Goal: Information Seeking & Learning: Learn about a topic

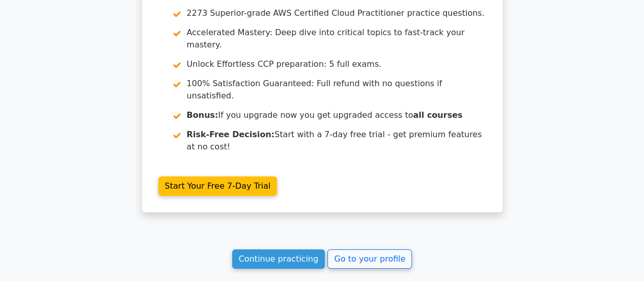
scroll to position [3594, 0]
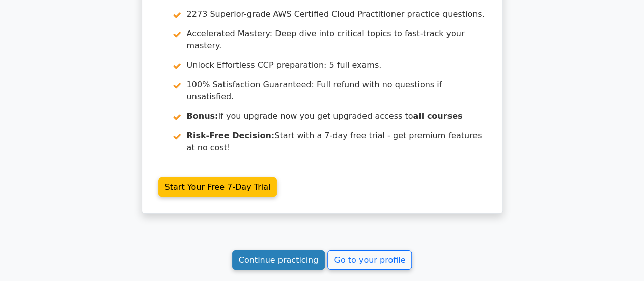
click at [271, 250] on link "Continue practicing" at bounding box center [278, 259] width 93 height 19
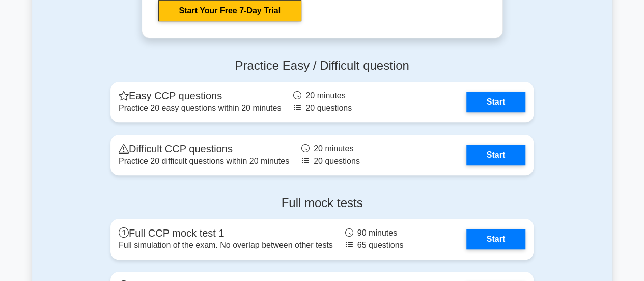
scroll to position [2232, 0]
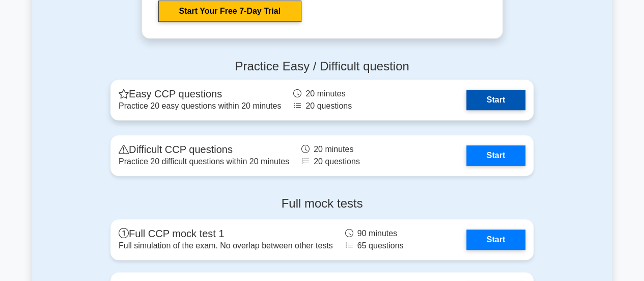
click at [500, 97] on link "Start" at bounding box center [496, 100] width 59 height 20
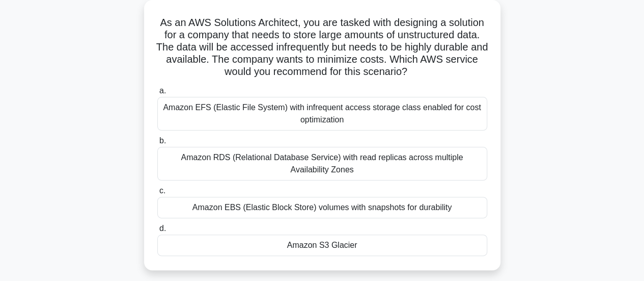
scroll to position [60, 0]
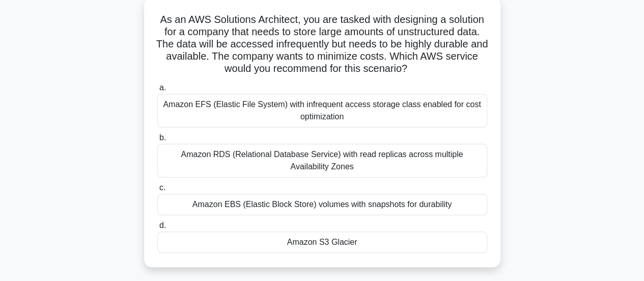
click at [322, 247] on div "Amazon S3 Glacier" at bounding box center [322, 241] width 330 height 21
click at [157, 229] on input "d. Amazon S3 Glacier" at bounding box center [157, 225] width 0 height 7
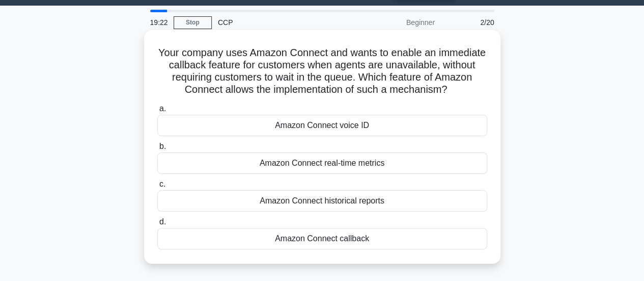
scroll to position [0, 0]
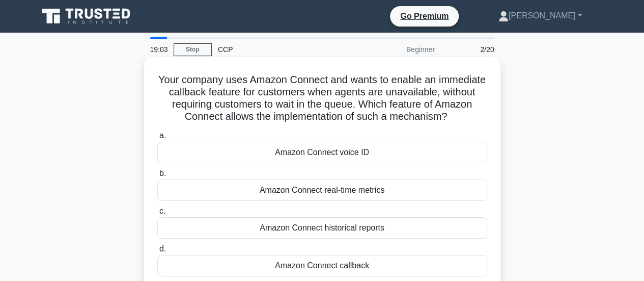
click at [358, 260] on div "Amazon Connect callback" at bounding box center [322, 265] width 330 height 21
click at [157, 252] on input "d. Amazon Connect callback" at bounding box center [157, 249] width 0 height 7
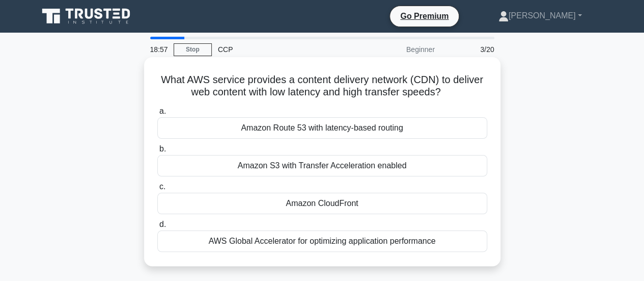
click at [279, 204] on div "Amazon CloudFront" at bounding box center [322, 203] width 330 height 21
click at [157, 190] on input "c. Amazon CloudFront" at bounding box center [157, 186] width 0 height 7
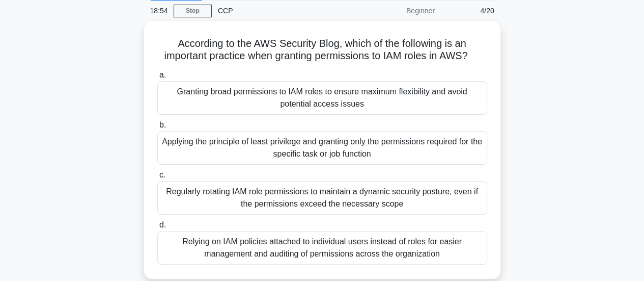
scroll to position [42, 0]
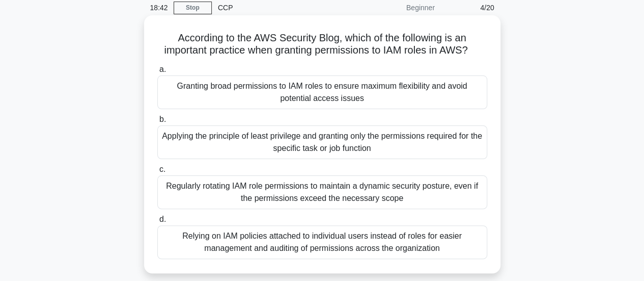
click at [321, 145] on div "Applying the principle of least privilege and granting only the permissions req…" at bounding box center [322, 142] width 330 height 34
click at [157, 123] on input "b. Applying the principle of least privilege and granting only the permissions …" at bounding box center [157, 119] width 0 height 7
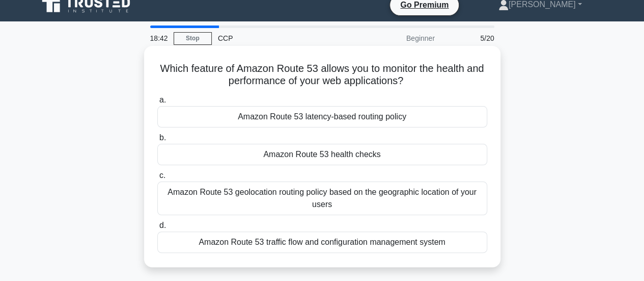
scroll to position [0, 0]
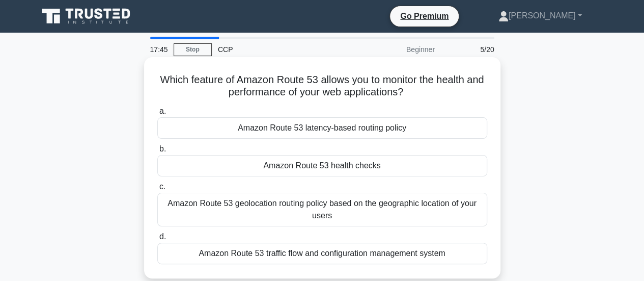
click at [367, 162] on div "Amazon Route 53 health checks" at bounding box center [322, 165] width 330 height 21
click at [157, 152] on input "b. Amazon Route 53 health checks" at bounding box center [157, 149] width 0 height 7
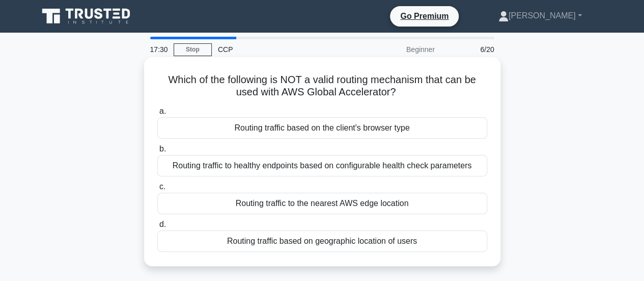
click at [374, 133] on div "Routing traffic based on the client's browser type" at bounding box center [322, 127] width 330 height 21
click at [157, 115] on input "a. Routing traffic based on the client's browser type" at bounding box center [157, 111] width 0 height 7
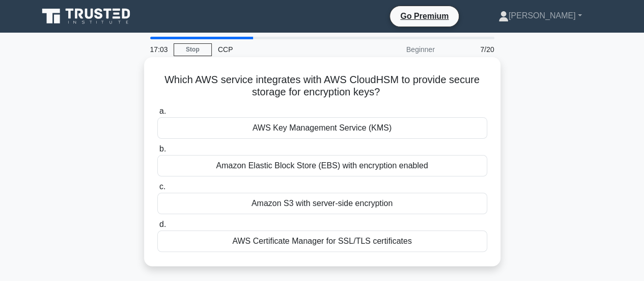
click at [311, 162] on div "Amazon Elastic Block Store (EBS) with encryption enabled" at bounding box center [322, 165] width 330 height 21
click at [157, 152] on input "b. Amazon Elastic Block Store (EBS) with encryption enabled" at bounding box center [157, 149] width 0 height 7
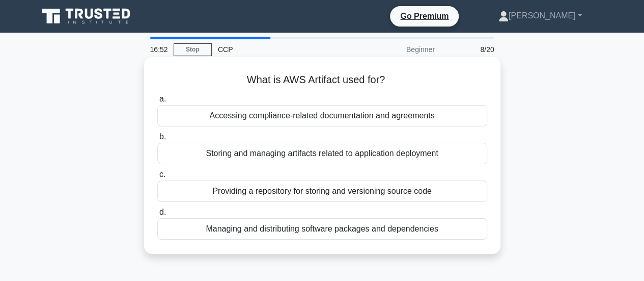
click at [315, 118] on div "Accessing compliance-related documentation and agreements" at bounding box center [322, 115] width 330 height 21
click at [157, 102] on input "a. Accessing compliance-related documentation and agreements" at bounding box center [157, 99] width 0 height 7
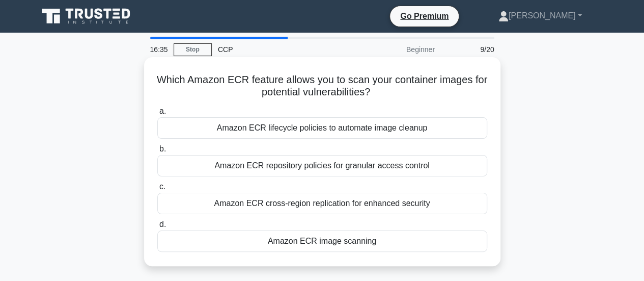
click at [370, 132] on div "Amazon ECR lifecycle policies to automate image cleanup" at bounding box center [322, 127] width 330 height 21
click at [157, 115] on input "a. Amazon ECR lifecycle policies to automate image cleanup" at bounding box center [157, 111] width 0 height 7
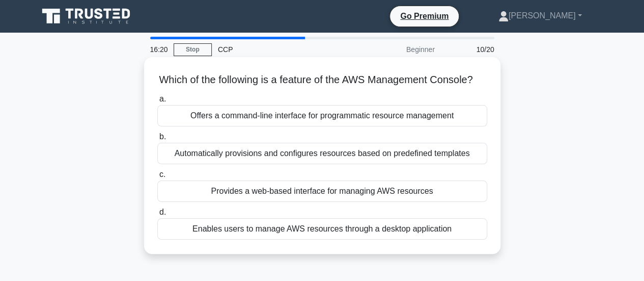
click at [347, 199] on div "Provides a web-based interface for managing AWS resources" at bounding box center [322, 190] width 330 height 21
click at [157, 178] on input "c. Provides a web-based interface for managing AWS resources" at bounding box center [157, 174] width 0 height 7
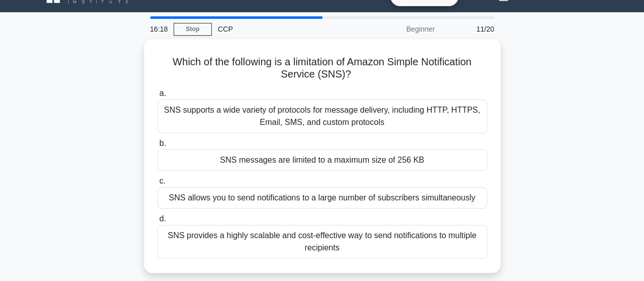
scroll to position [25, 0]
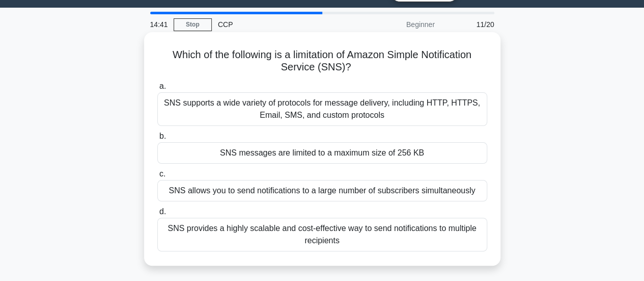
click at [346, 152] on div "SNS messages are limited to a maximum size of 256 KB" at bounding box center [322, 152] width 330 height 21
click at [157, 140] on input "b. SNS messages are limited to a maximum size of 256 KB" at bounding box center [157, 136] width 0 height 7
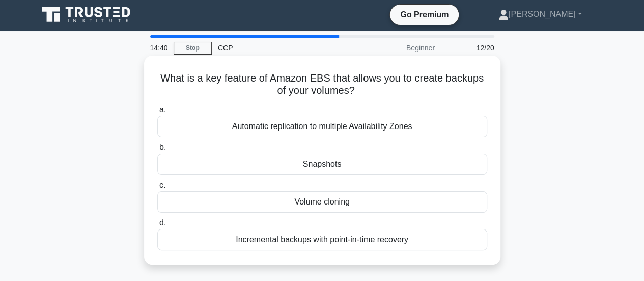
scroll to position [0, 0]
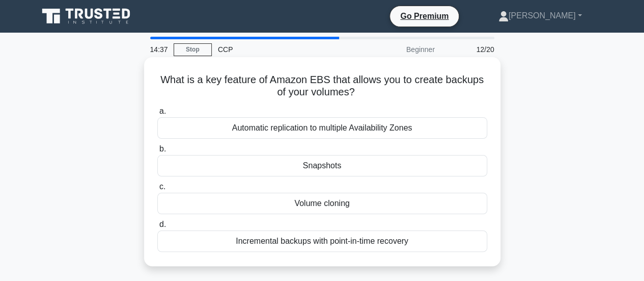
click at [370, 162] on div "Snapshots" at bounding box center [322, 165] width 330 height 21
click at [157, 152] on input "b. Snapshots" at bounding box center [157, 149] width 0 height 7
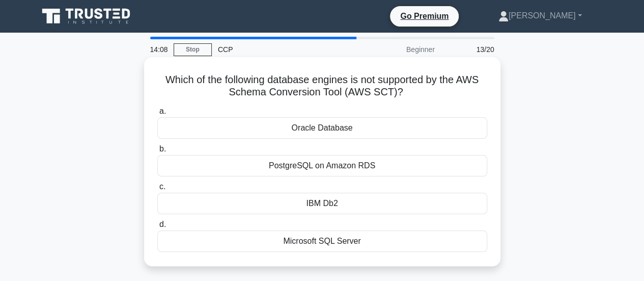
click at [397, 205] on div "IBM Db2" at bounding box center [322, 203] width 330 height 21
click at [157, 190] on input "c. IBM Db2" at bounding box center [157, 186] width 0 height 7
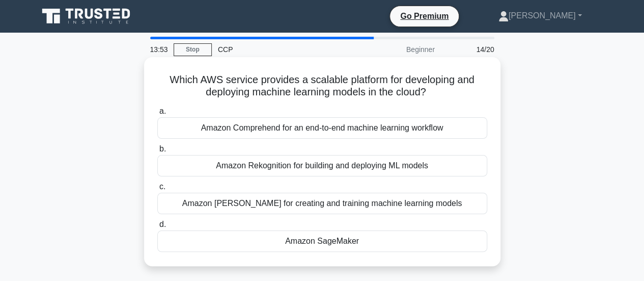
click at [329, 243] on div "Amazon SageMaker" at bounding box center [322, 240] width 330 height 21
click at [157, 228] on input "d. Amazon SageMaker" at bounding box center [157, 224] width 0 height 7
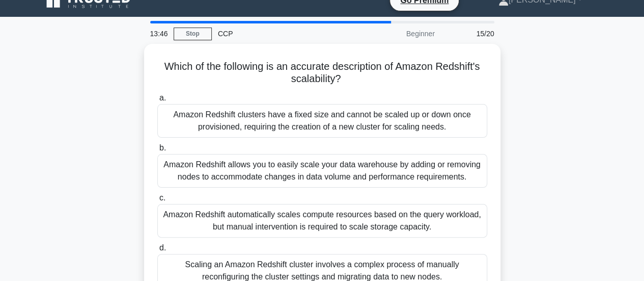
scroll to position [27, 0]
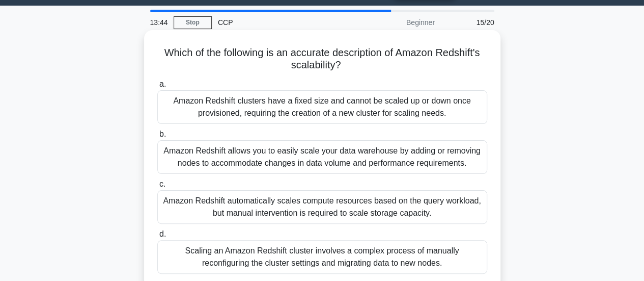
click at [385, 150] on div "Amazon Redshift allows you to easily scale your data warehouse by adding or rem…" at bounding box center [322, 157] width 330 height 34
click at [157, 138] on input "b. Amazon Redshift allows you to easily scale your data warehouse by adding or …" at bounding box center [157, 134] width 0 height 7
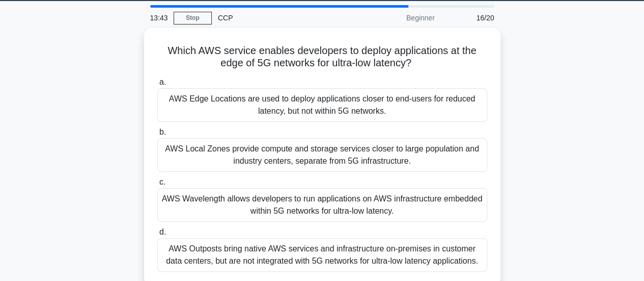
scroll to position [35, 0]
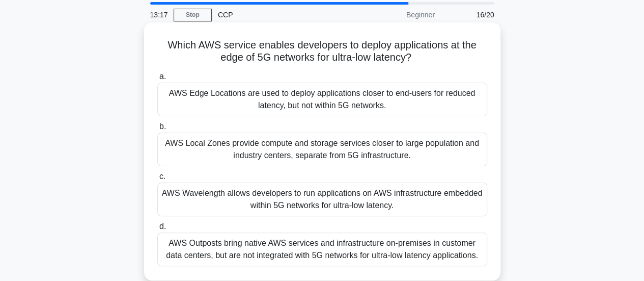
click at [390, 147] on div "AWS Local Zones provide compute and storage services closer to large population…" at bounding box center [322, 149] width 330 height 34
click at [157, 130] on input "b. AWS Local Zones provide compute and storage services closer to large populat…" at bounding box center [157, 126] width 0 height 7
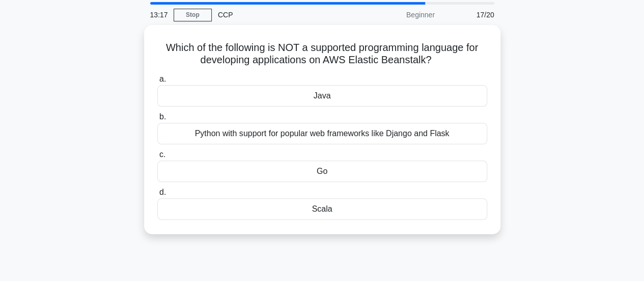
scroll to position [0, 0]
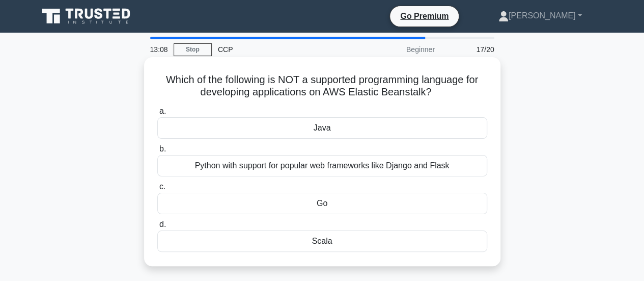
click at [344, 235] on div "Scala" at bounding box center [322, 240] width 330 height 21
click at [157, 228] on input "d. Scala" at bounding box center [157, 224] width 0 height 7
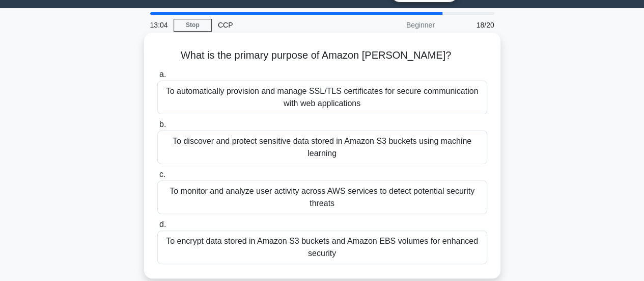
scroll to position [26, 0]
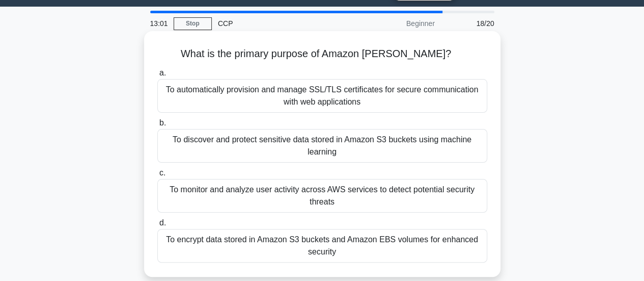
click at [322, 139] on div "To discover and protect sensitive data stored in Amazon S3 buckets using machin…" at bounding box center [322, 146] width 330 height 34
click at [157, 126] on input "b. To discover and protect sensitive data stored in Amazon S3 buckets using mac…" at bounding box center [157, 123] width 0 height 7
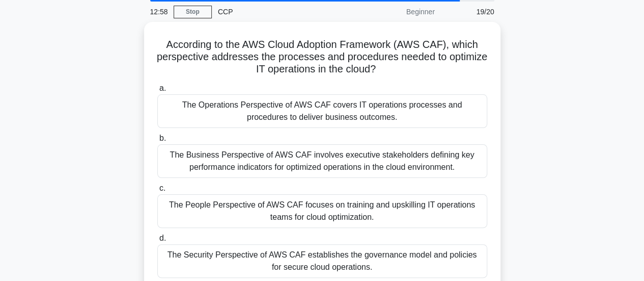
scroll to position [42, 0]
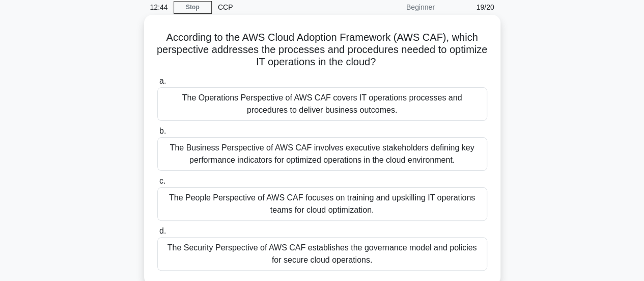
click at [396, 197] on div "The People Perspective of AWS CAF focuses on training and upskilling IT operati…" at bounding box center [322, 204] width 330 height 34
click at [157, 184] on input "c. The People Perspective of AWS CAF focuses on training and upskilling IT oper…" at bounding box center [157, 181] width 0 height 7
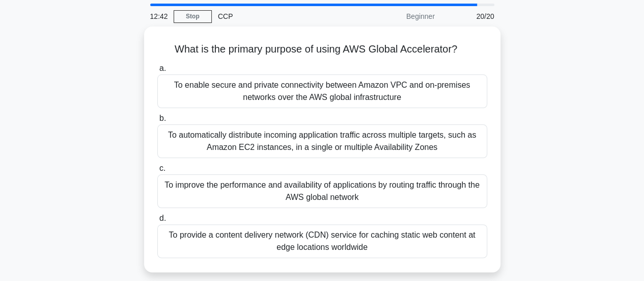
scroll to position [34, 0]
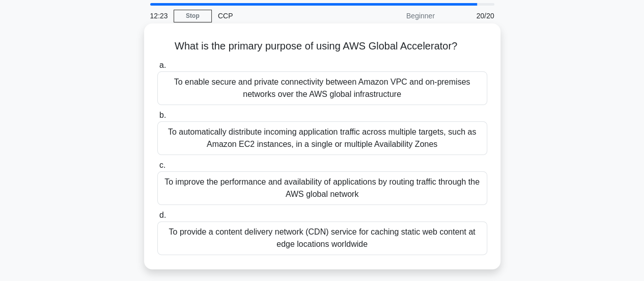
click at [357, 190] on div "To improve the performance and availability of applications by routing traffic …" at bounding box center [322, 188] width 330 height 34
click at [157, 169] on input "c. To improve the performance and availability of applications by routing traff…" at bounding box center [157, 165] width 0 height 7
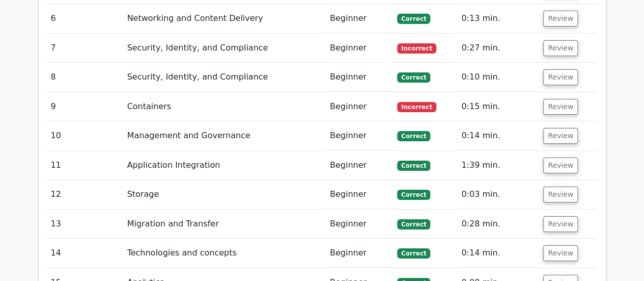
scroll to position [1672, 0]
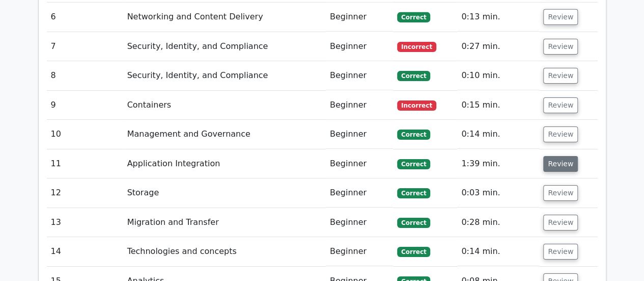
click at [557, 156] on button "Review" at bounding box center [560, 164] width 35 height 16
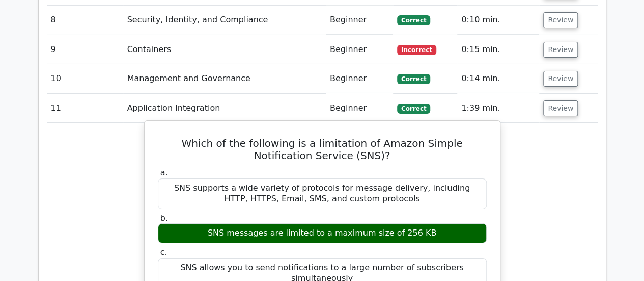
scroll to position [1731, 0]
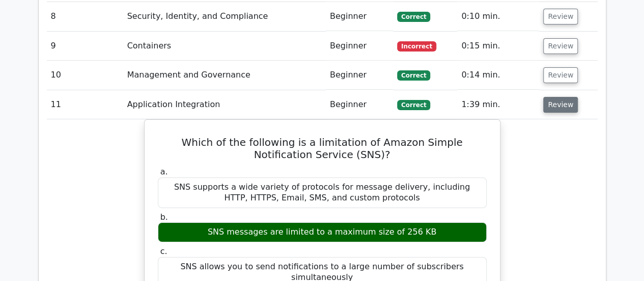
click at [556, 97] on button "Review" at bounding box center [560, 105] width 35 height 16
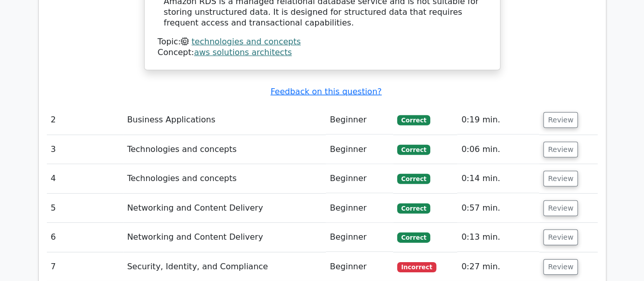
scroll to position [1451, 0]
click at [560, 201] on button "Review" at bounding box center [560, 209] width 35 height 16
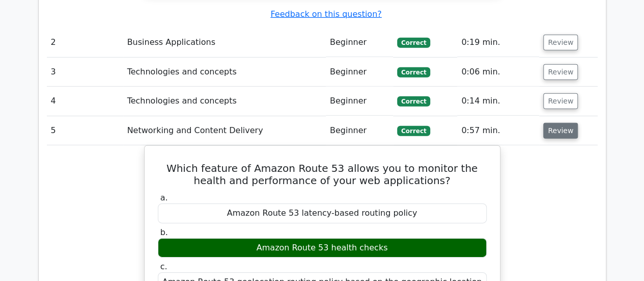
scroll to position [1546, 0]
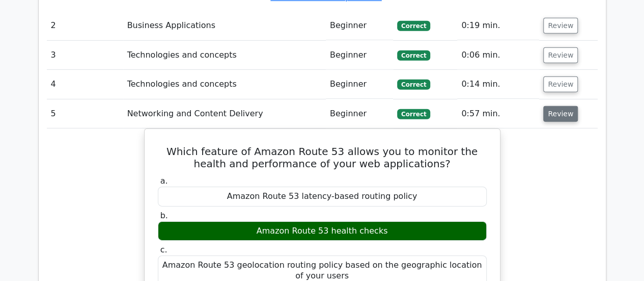
click at [558, 106] on button "Review" at bounding box center [560, 114] width 35 height 16
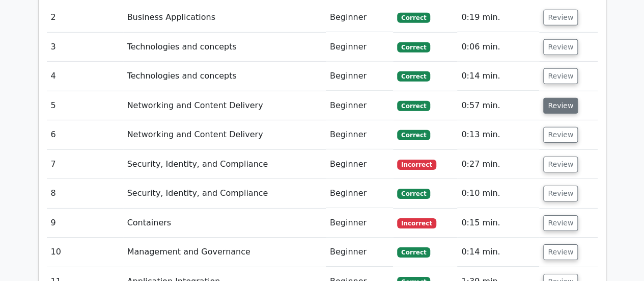
scroll to position [1555, 0]
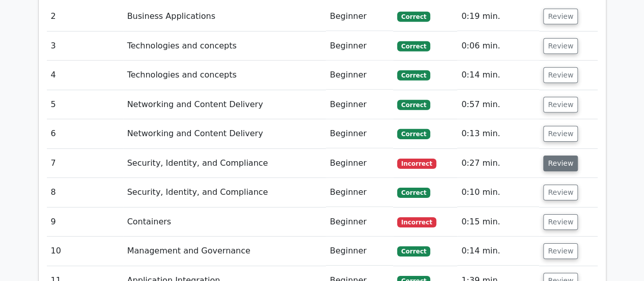
click at [558, 155] on button "Review" at bounding box center [560, 163] width 35 height 16
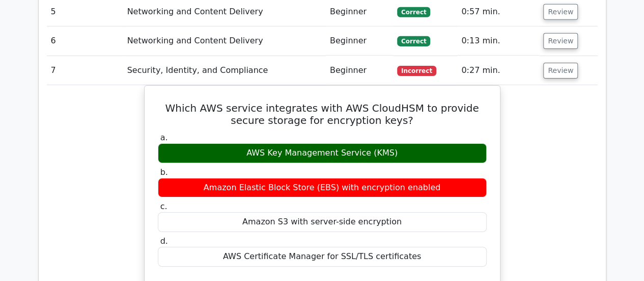
scroll to position [1647, 0]
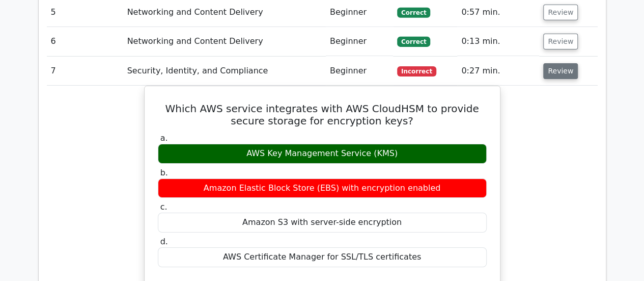
click at [559, 63] on button "Review" at bounding box center [560, 71] width 35 height 16
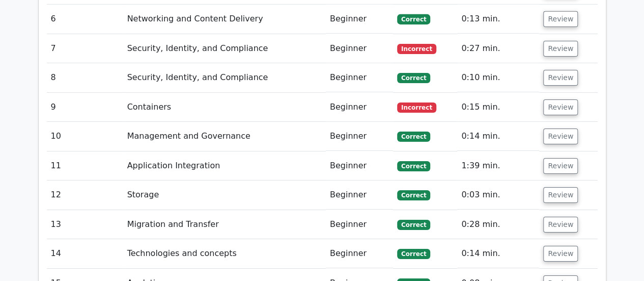
scroll to position [1670, 0]
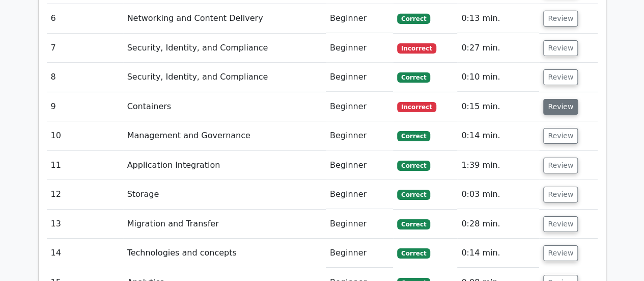
click at [558, 99] on button "Review" at bounding box center [560, 107] width 35 height 16
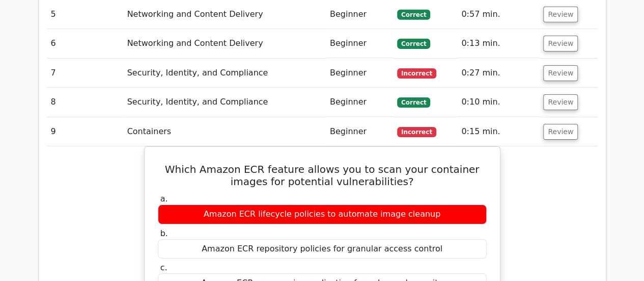
scroll to position [1643, 0]
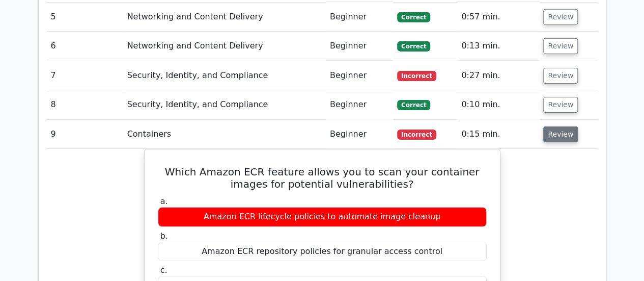
click at [553, 126] on button "Review" at bounding box center [560, 134] width 35 height 16
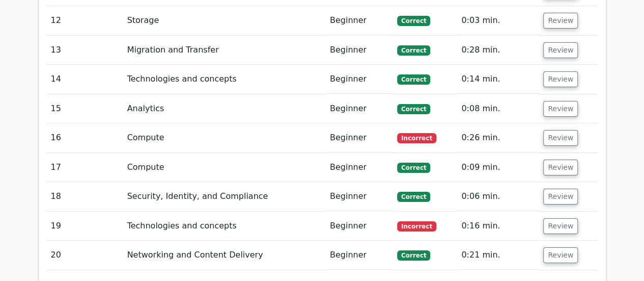
scroll to position [1844, 0]
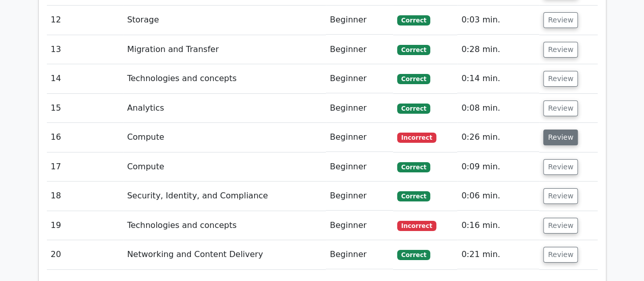
click at [552, 129] on button "Review" at bounding box center [560, 137] width 35 height 16
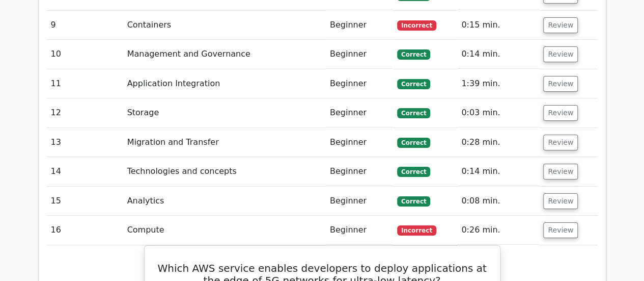
scroll to position [1750, 0]
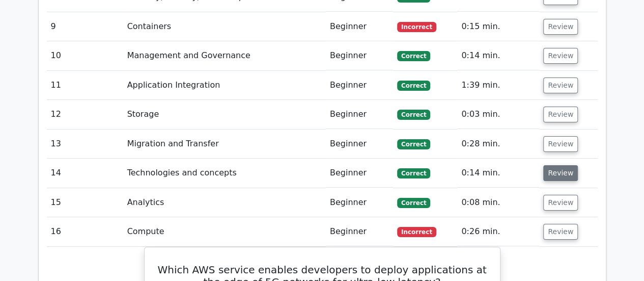
click at [555, 165] on button "Review" at bounding box center [560, 173] width 35 height 16
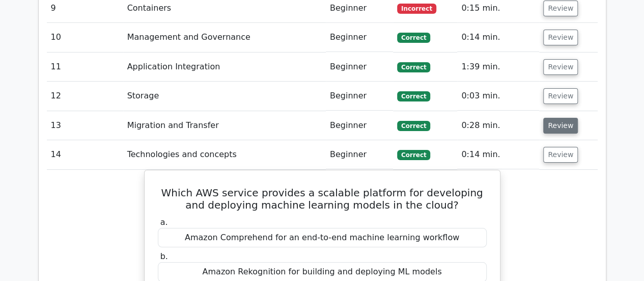
scroll to position [1766, 0]
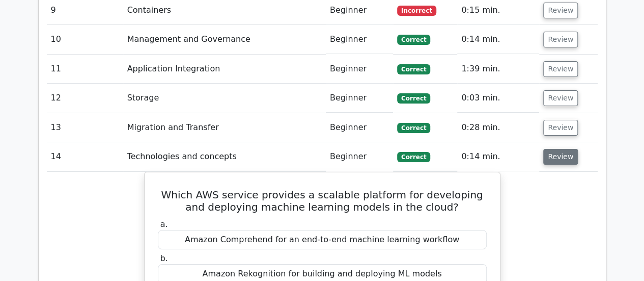
click at [554, 149] on button "Review" at bounding box center [560, 157] width 35 height 16
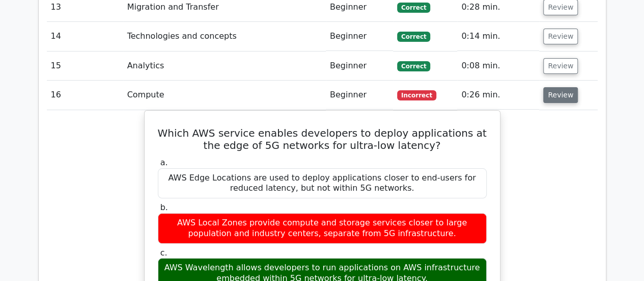
scroll to position [1888, 0]
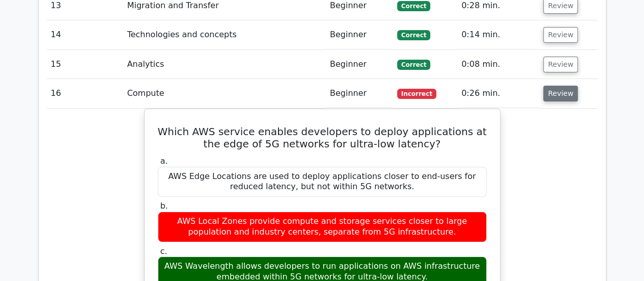
click at [559, 86] on button "Review" at bounding box center [560, 94] width 35 height 16
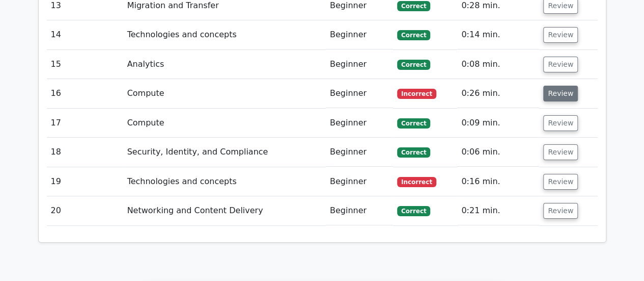
scroll to position [1916, 0]
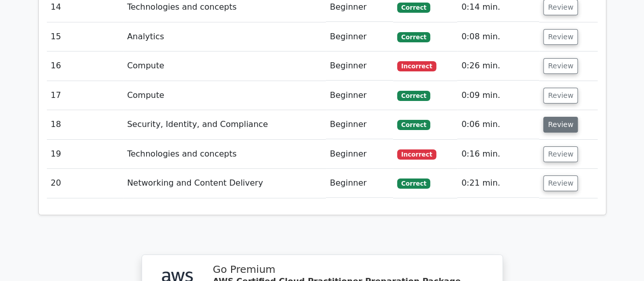
click at [563, 117] on button "Review" at bounding box center [560, 125] width 35 height 16
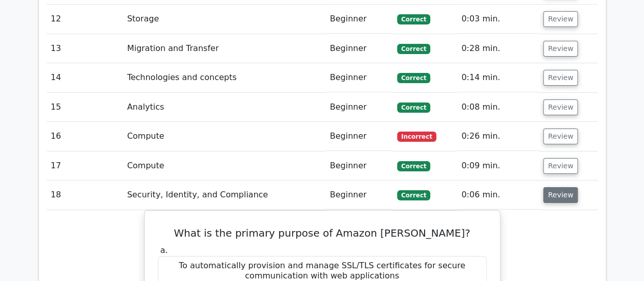
scroll to position [1843, 0]
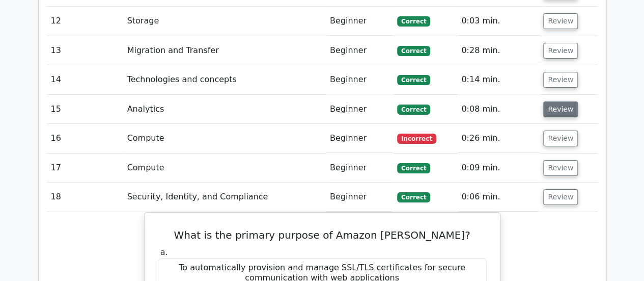
click at [556, 101] on button "Review" at bounding box center [560, 109] width 35 height 16
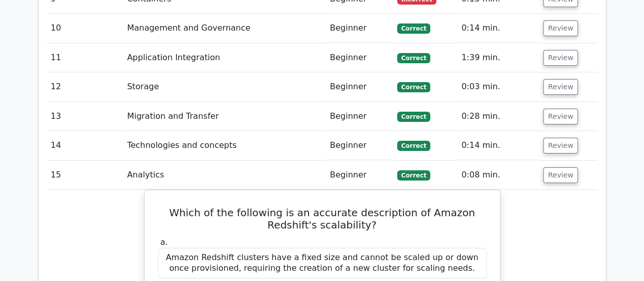
scroll to position [1777, 0]
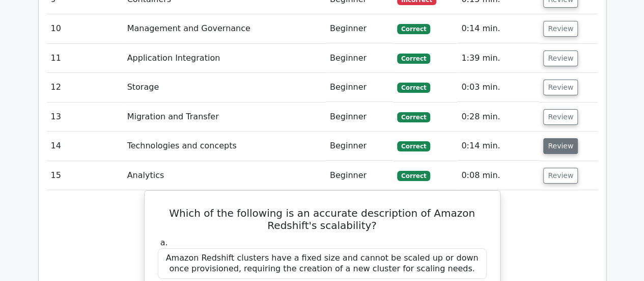
click at [555, 138] on button "Review" at bounding box center [560, 146] width 35 height 16
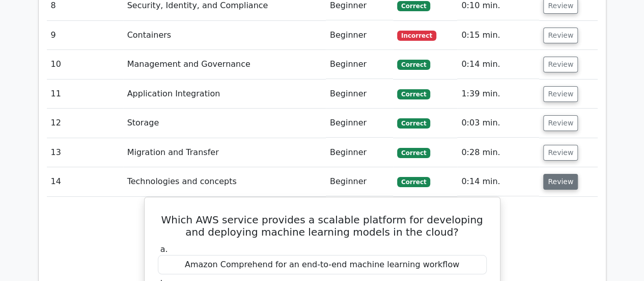
scroll to position [1739, 0]
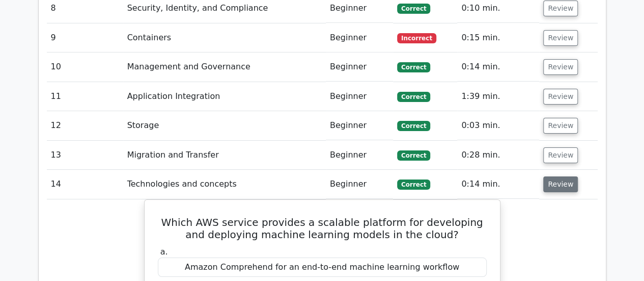
click at [554, 176] on button "Review" at bounding box center [560, 184] width 35 height 16
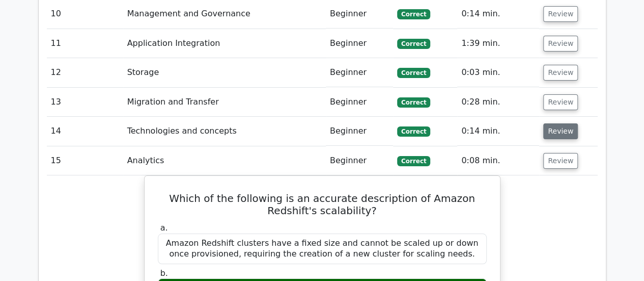
scroll to position [1792, 0]
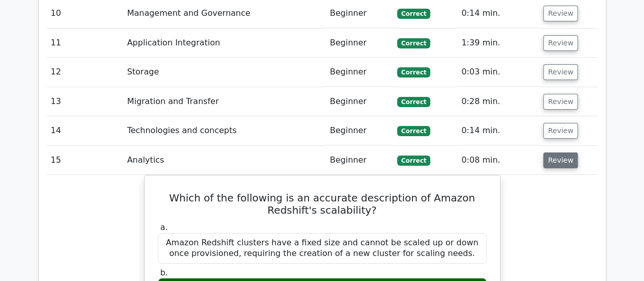
click at [549, 152] on button "Review" at bounding box center [560, 160] width 35 height 16
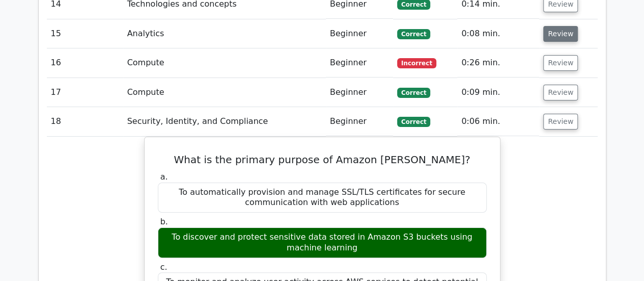
scroll to position [1919, 0]
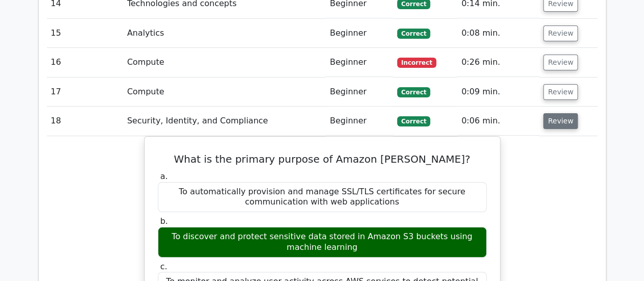
click at [559, 113] on button "Review" at bounding box center [560, 121] width 35 height 16
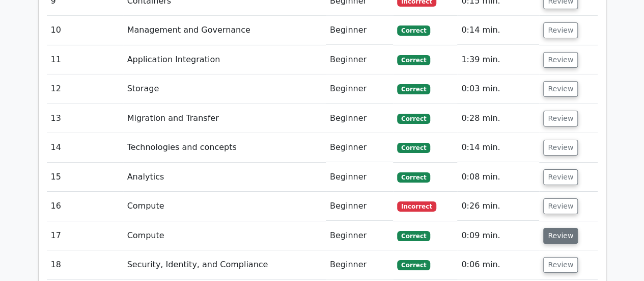
scroll to position [1773, 0]
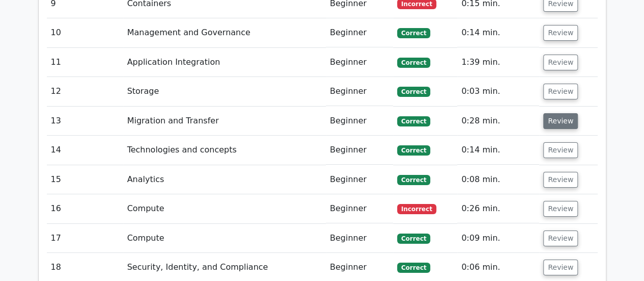
click at [551, 113] on button "Review" at bounding box center [560, 121] width 35 height 16
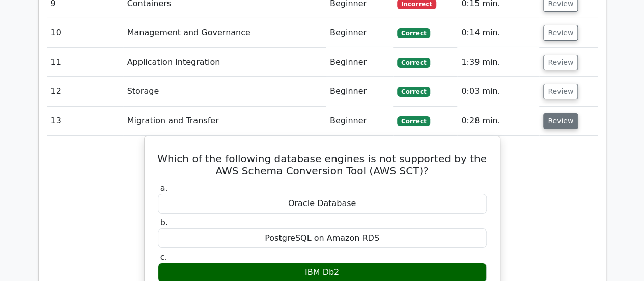
click at [551, 113] on button "Review" at bounding box center [560, 121] width 35 height 16
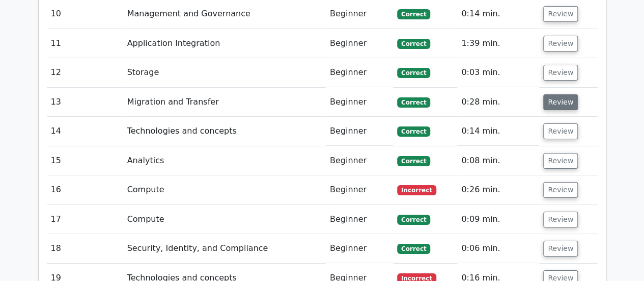
scroll to position [1793, 0]
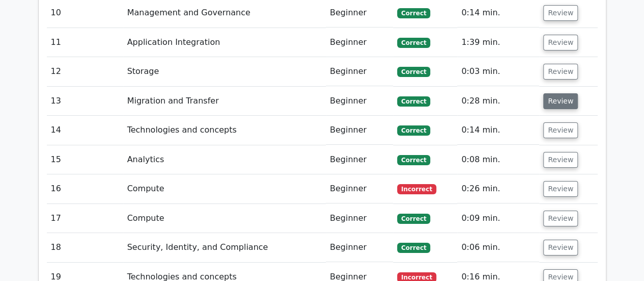
click at [551, 122] on button "Review" at bounding box center [560, 130] width 35 height 16
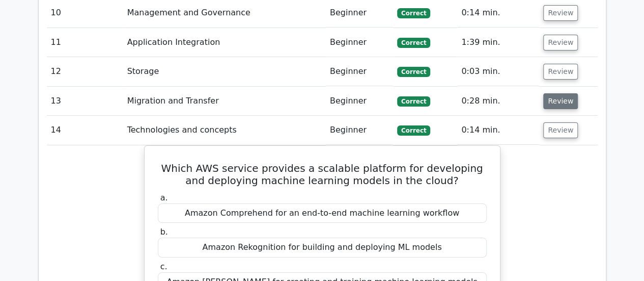
click at [551, 122] on button "Review" at bounding box center [560, 130] width 35 height 16
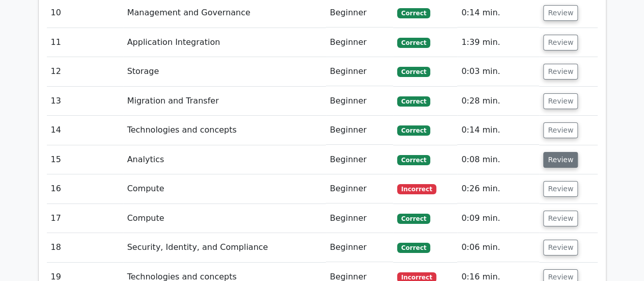
click at [556, 152] on button "Review" at bounding box center [560, 160] width 35 height 16
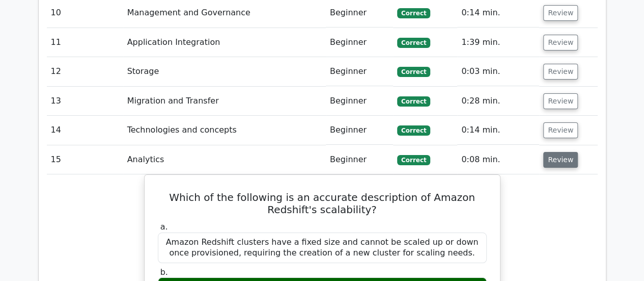
click at [556, 152] on button "Review" at bounding box center [560, 160] width 35 height 16
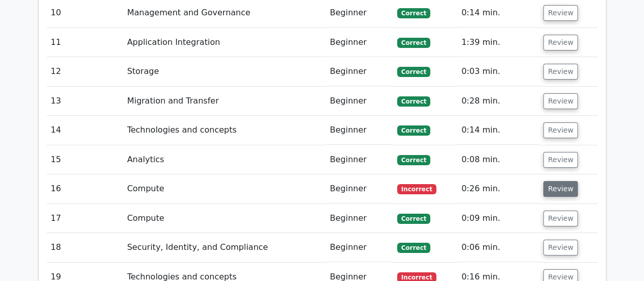
click at [552, 181] on button "Review" at bounding box center [560, 189] width 35 height 16
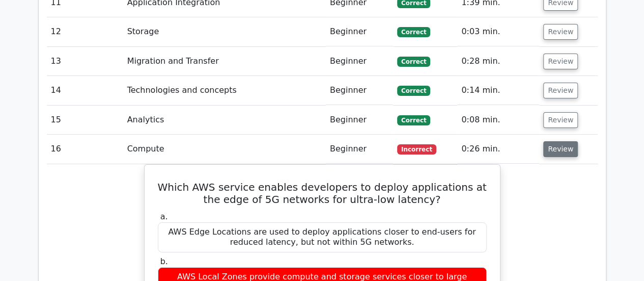
scroll to position [1845, 0]
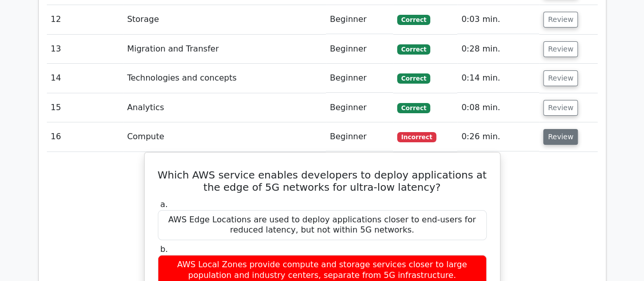
click at [551, 129] on button "Review" at bounding box center [560, 137] width 35 height 16
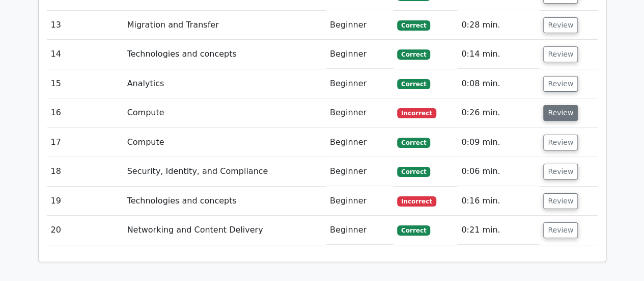
scroll to position [1871, 0]
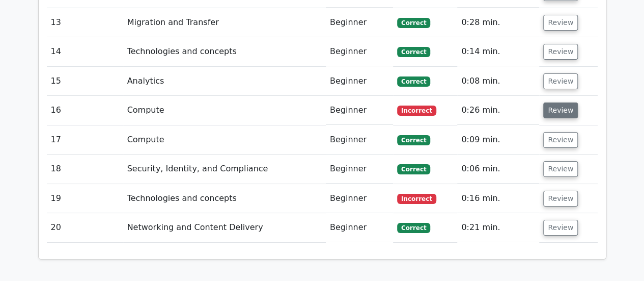
click at [551, 132] on button "Review" at bounding box center [560, 140] width 35 height 16
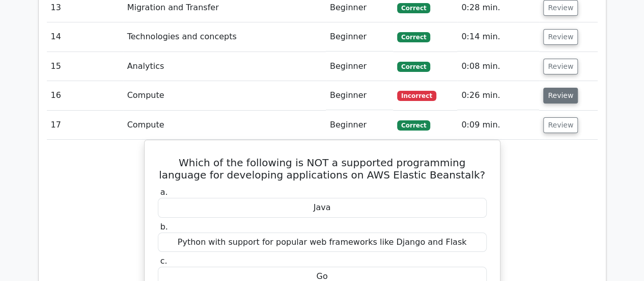
scroll to position [1895, 0]
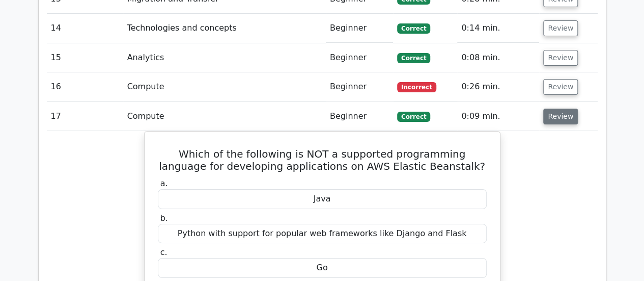
click at [551, 108] on button "Review" at bounding box center [560, 116] width 35 height 16
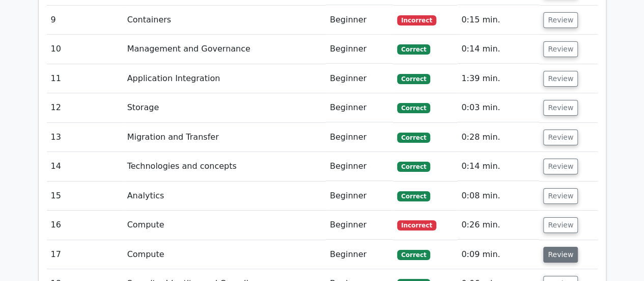
scroll to position [1756, 0]
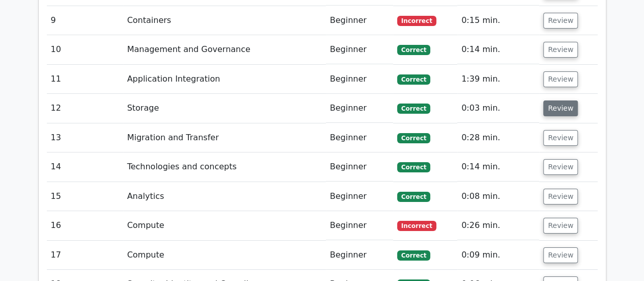
click at [556, 100] on button "Review" at bounding box center [560, 108] width 35 height 16
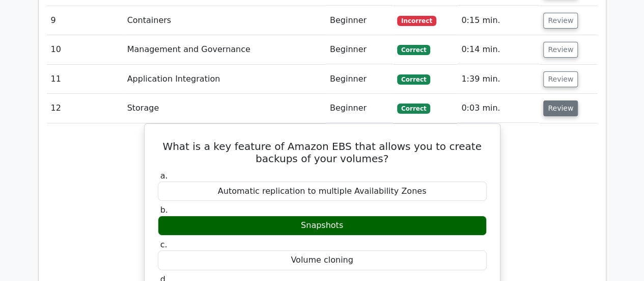
click at [556, 100] on button "Review" at bounding box center [560, 108] width 35 height 16
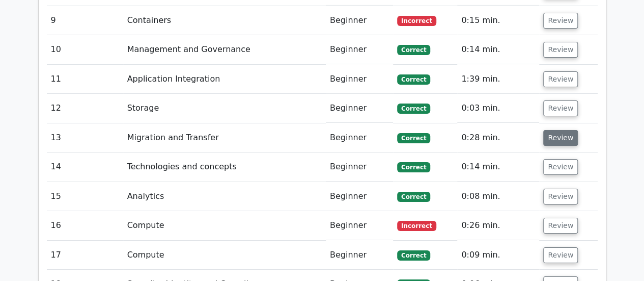
click at [563, 130] on button "Review" at bounding box center [560, 138] width 35 height 16
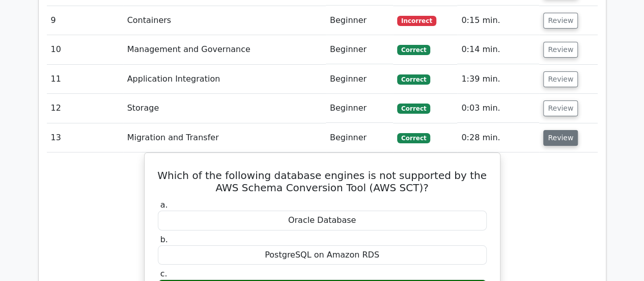
click at [563, 130] on button "Review" at bounding box center [560, 138] width 35 height 16
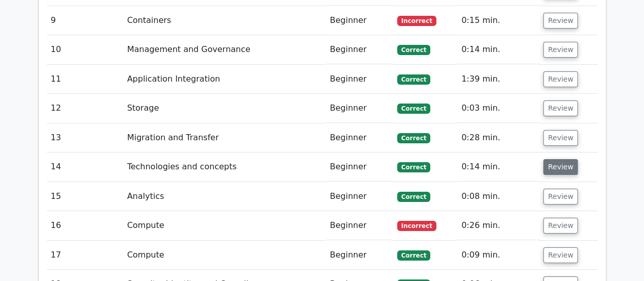
click at [561, 159] on button "Review" at bounding box center [560, 167] width 35 height 16
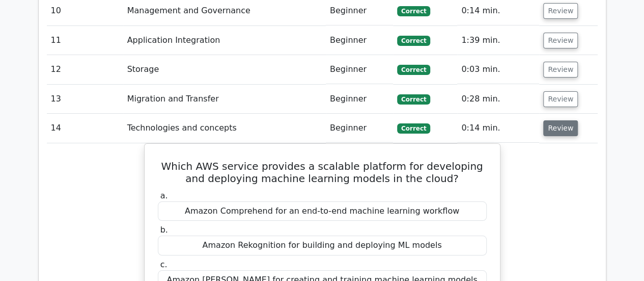
scroll to position [1804, 0]
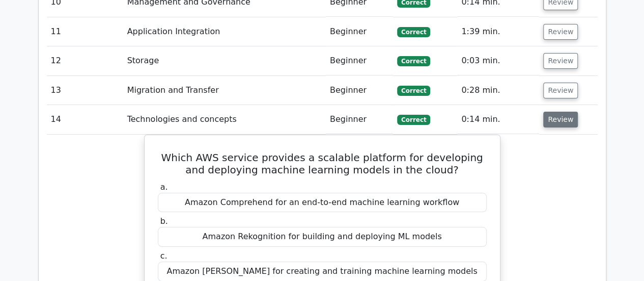
click at [556, 112] on button "Review" at bounding box center [560, 120] width 35 height 16
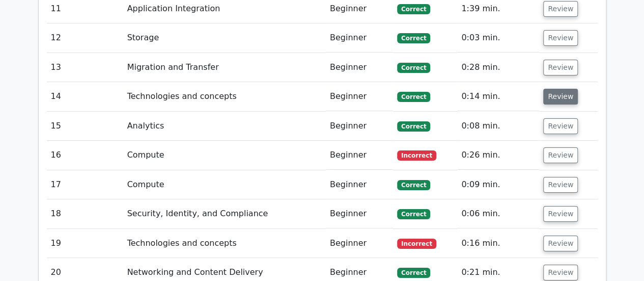
scroll to position [1827, 0]
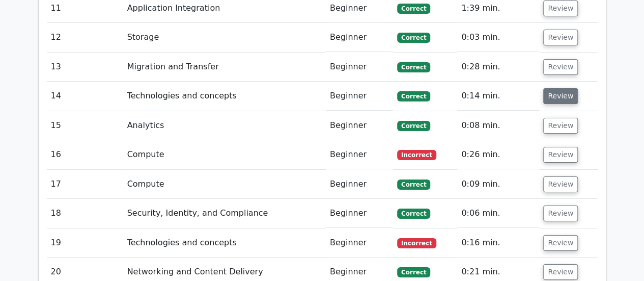
click at [556, 118] on button "Review" at bounding box center [560, 126] width 35 height 16
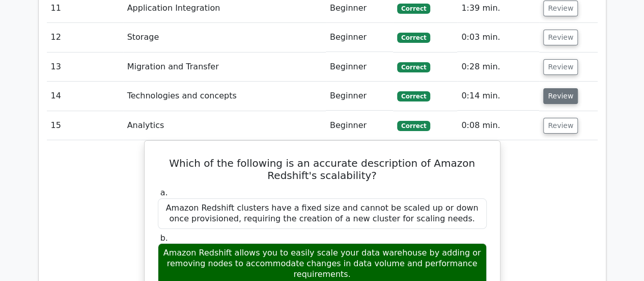
scroll to position [1838, 0]
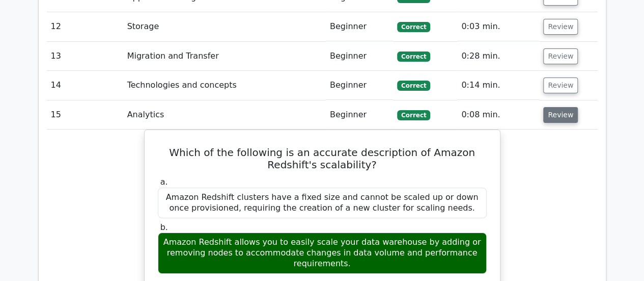
click at [556, 107] on button "Review" at bounding box center [560, 115] width 35 height 16
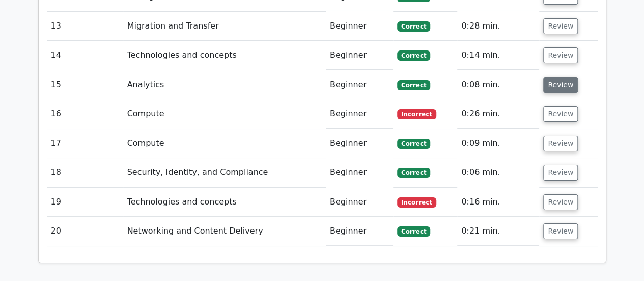
scroll to position [1871, 0]
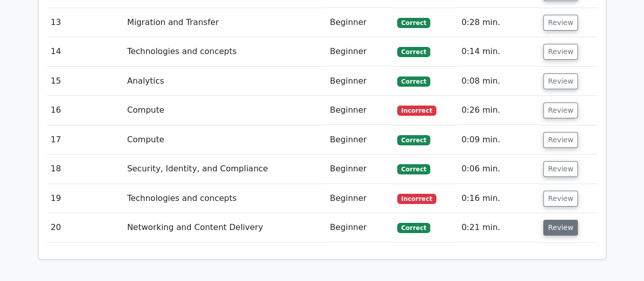
click at [562, 220] on button "Review" at bounding box center [560, 228] width 35 height 16
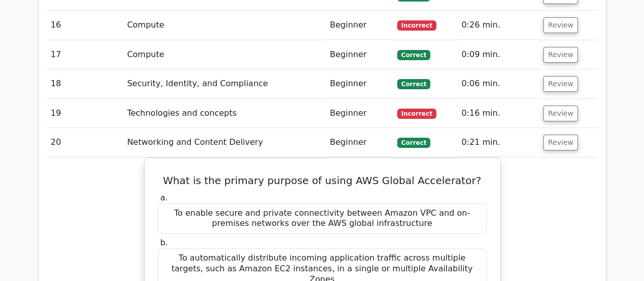
scroll to position [1956, 0]
click at [556, 135] on button "Review" at bounding box center [560, 143] width 35 height 16
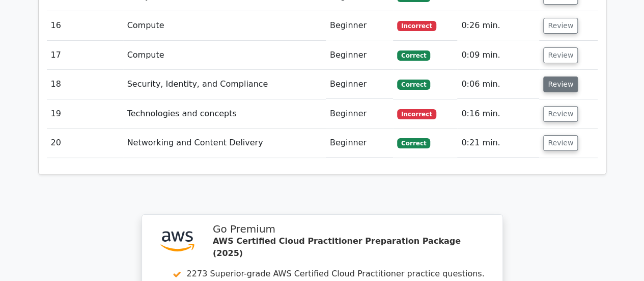
click at [556, 76] on button "Review" at bounding box center [560, 84] width 35 height 16
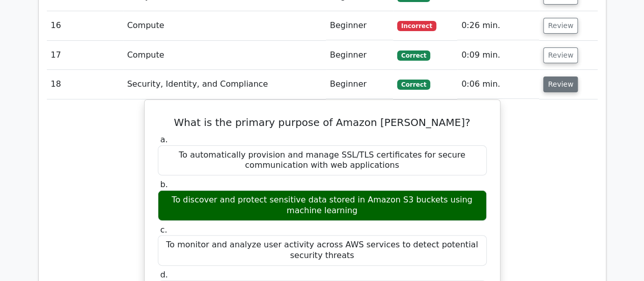
click at [556, 76] on button "Review" at bounding box center [560, 84] width 35 height 16
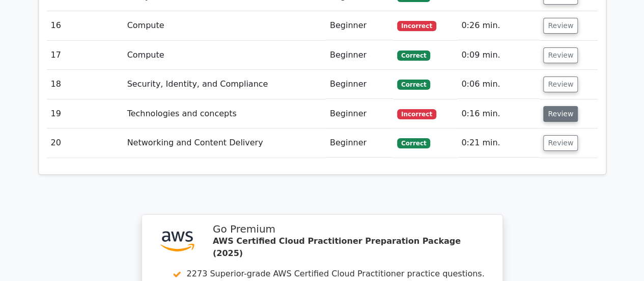
click at [555, 106] on button "Review" at bounding box center [560, 114] width 35 height 16
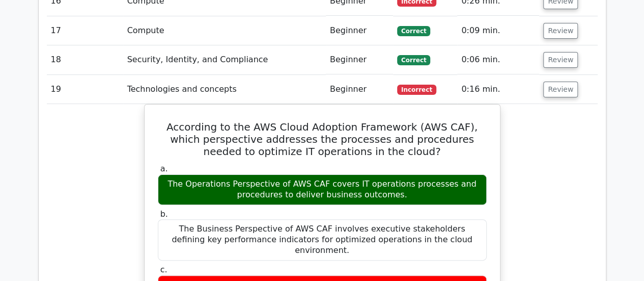
scroll to position [1997, 0]
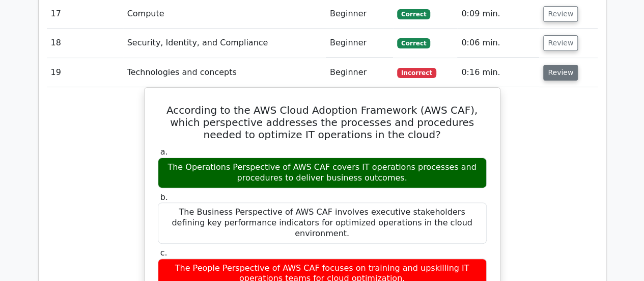
click at [551, 65] on button "Review" at bounding box center [560, 73] width 35 height 16
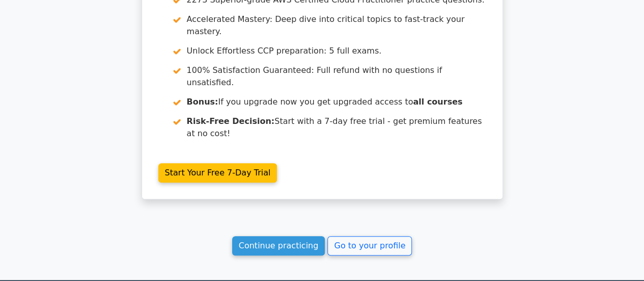
scroll to position [2230, 0]
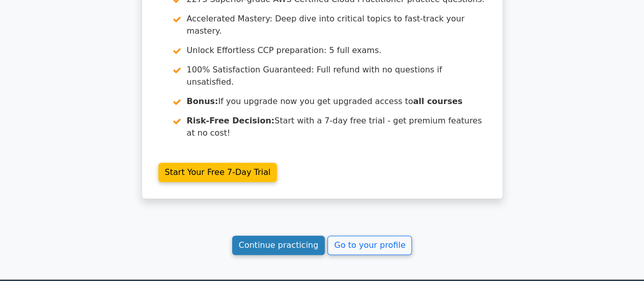
click at [287, 235] on link "Continue practicing" at bounding box center [278, 244] width 93 height 19
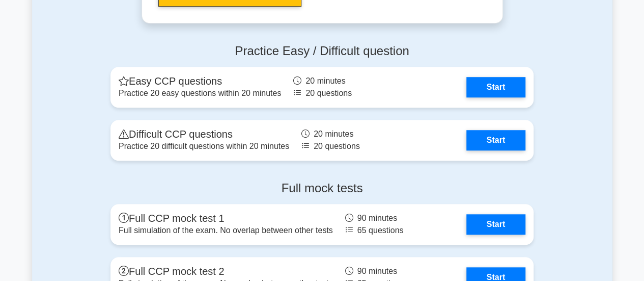
scroll to position [2272, 0]
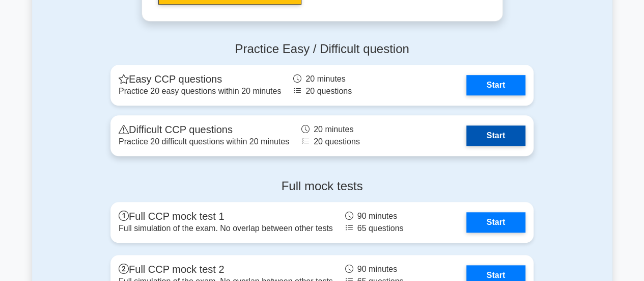
click at [496, 129] on link "Start" at bounding box center [496, 135] width 59 height 20
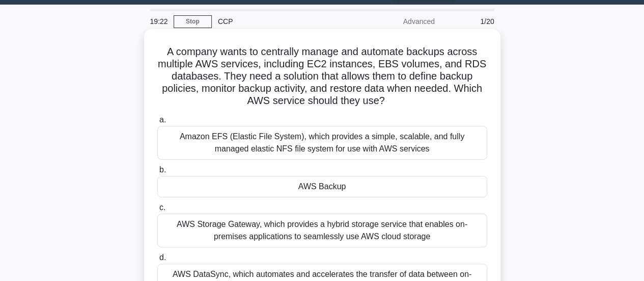
scroll to position [28, 0]
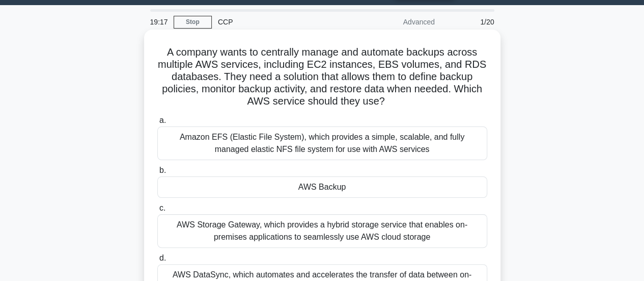
click at [367, 183] on div "AWS Backup" at bounding box center [322, 186] width 330 height 21
click at [157, 174] on input "b. AWS Backup" at bounding box center [157, 170] width 0 height 7
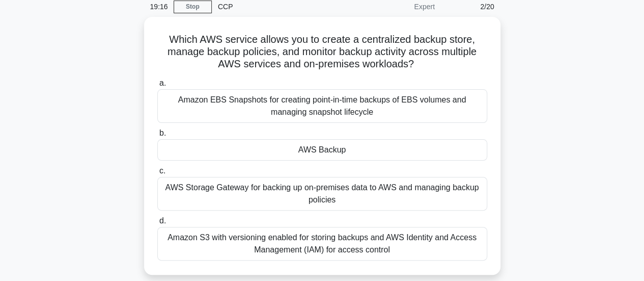
scroll to position [45, 0]
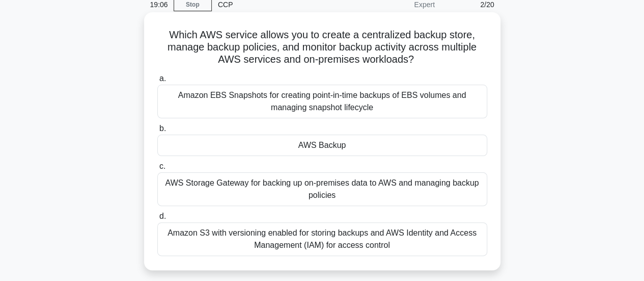
click at [347, 192] on div "AWS Storage Gateway for backing up on-premises data to AWS and managing backup …" at bounding box center [322, 189] width 330 height 34
click at [157, 170] on input "c. AWS Storage Gateway for backing up on-premises data to AWS and managing back…" at bounding box center [157, 166] width 0 height 7
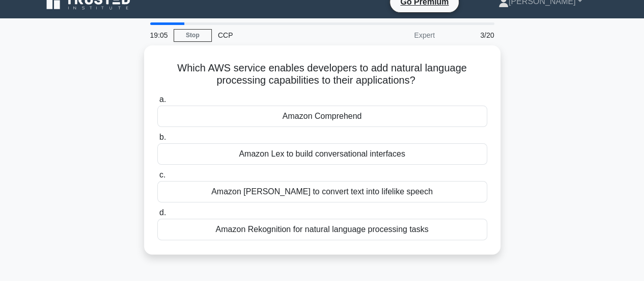
scroll to position [0, 0]
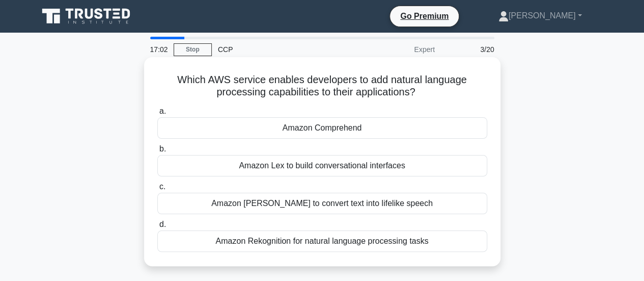
click at [328, 244] on div "Amazon Rekognition for natural language processing tasks" at bounding box center [322, 240] width 330 height 21
click at [157, 228] on input "d. Amazon Rekognition for natural language processing tasks" at bounding box center [157, 224] width 0 height 7
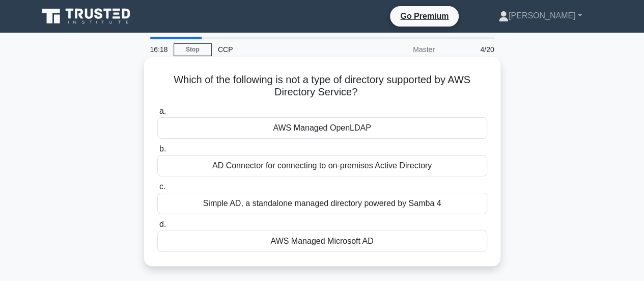
click at [351, 235] on div "AWS Managed Microsoft AD" at bounding box center [322, 240] width 330 height 21
click at [157, 228] on input "d. AWS Managed Microsoft AD" at bounding box center [157, 224] width 0 height 7
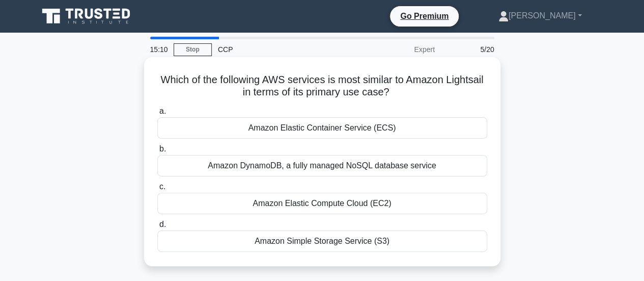
click at [364, 206] on div "Amazon Elastic Compute Cloud (EC2)" at bounding box center [322, 203] width 330 height 21
click at [157, 190] on input "c. Amazon Elastic Compute Cloud (EC2)" at bounding box center [157, 186] width 0 height 7
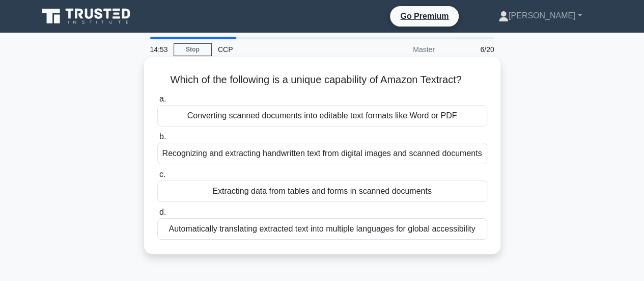
click at [415, 154] on div "Recognizing and extracting handwritten text from digital images and scanned doc…" at bounding box center [322, 153] width 330 height 21
click at [157, 140] on input "b. Recognizing and extracting handwritten text from digital images and scanned …" at bounding box center [157, 136] width 0 height 7
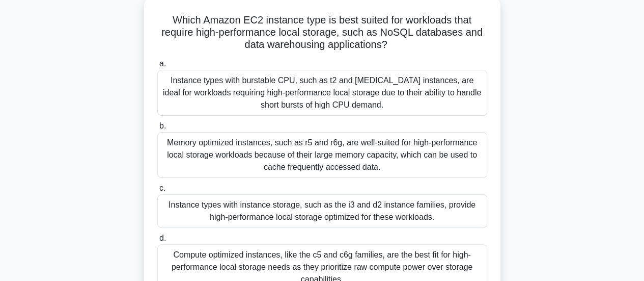
scroll to position [58, 0]
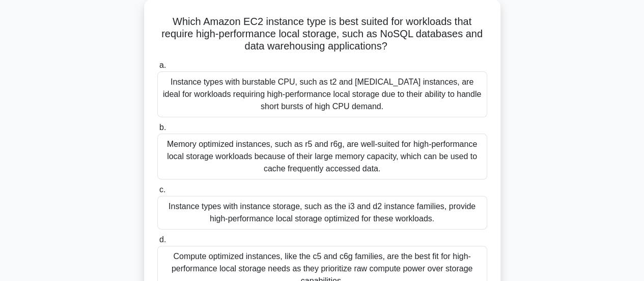
click at [384, 102] on div "Instance types with burstable CPU, such as t2 and t3 instances, are ideal for w…" at bounding box center [322, 94] width 330 height 46
click at [157, 69] on input "a. Instance types with burstable CPU, such as t2 and t3 instances, are ideal fo…" at bounding box center [157, 65] width 0 height 7
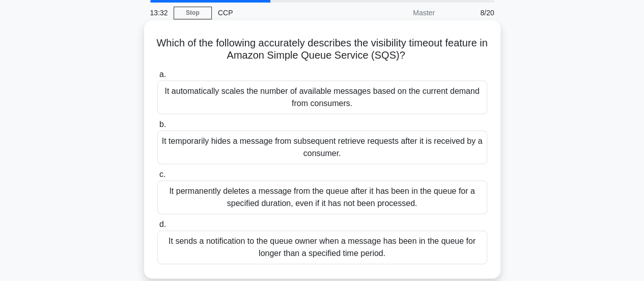
scroll to position [35, 0]
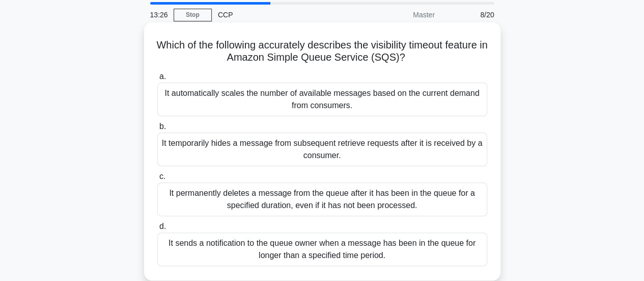
click at [351, 93] on div "It automatically scales the number of available messages based on the current d…" at bounding box center [322, 100] width 330 height 34
click at [157, 80] on input "a. It automatically scales the number of available messages based on the curren…" at bounding box center [157, 76] width 0 height 7
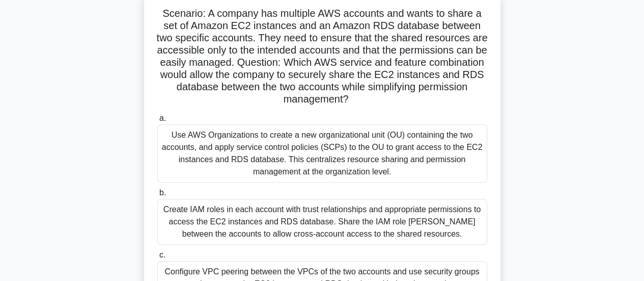
scroll to position [63, 0]
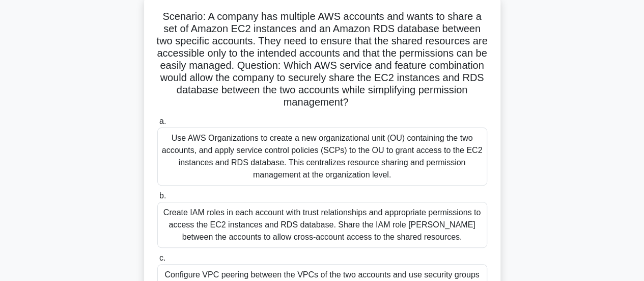
click at [385, 223] on div "Create IAM roles in each account with trust relationships and appropriate permi…" at bounding box center [322, 225] width 330 height 46
click at [157, 199] on input "b. Create IAM roles in each account with trust relationships and appropriate pe…" at bounding box center [157, 196] width 0 height 7
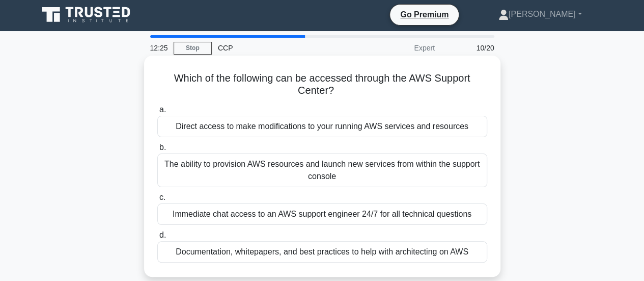
scroll to position [0, 0]
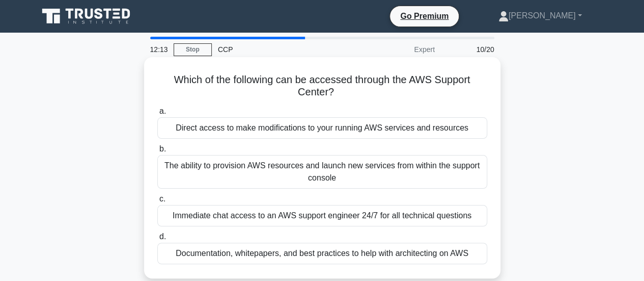
click at [314, 212] on div "Immediate chat access to an AWS support engineer 24/7 for all technical questio…" at bounding box center [322, 215] width 330 height 21
click at [157, 202] on input "c. Immediate chat access to an AWS support engineer 24/7 for all technical ques…" at bounding box center [157, 199] width 0 height 7
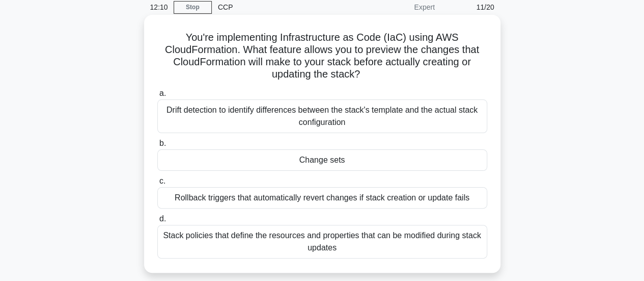
scroll to position [43, 0]
click at [313, 116] on div "Drift detection to identify differences between the stack's template and the ac…" at bounding box center [322, 116] width 330 height 34
click at [157, 96] on input "a. Drift detection to identify differences between the stack's template and the…" at bounding box center [157, 93] width 0 height 7
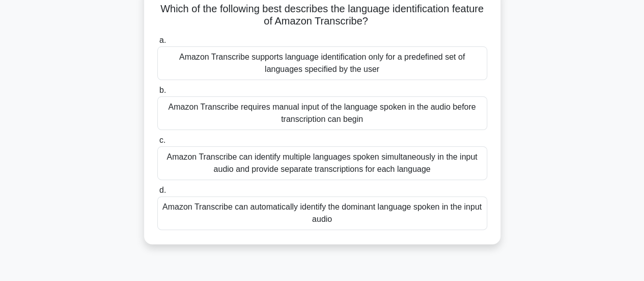
scroll to position [71, 0]
click at [350, 223] on div "Amazon Transcribe can automatically identify the dominant language spoken in th…" at bounding box center [322, 213] width 330 height 34
click at [157, 193] on input "d. Amazon Transcribe can automatically identify the dominant language spoken in…" at bounding box center [157, 189] width 0 height 7
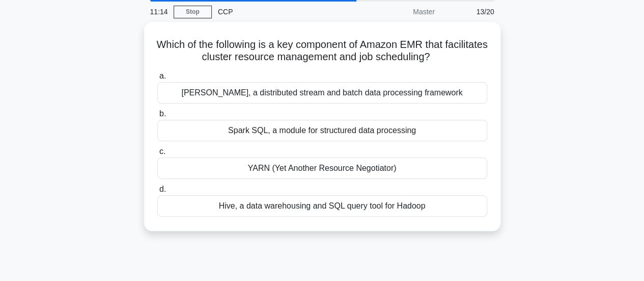
scroll to position [0, 0]
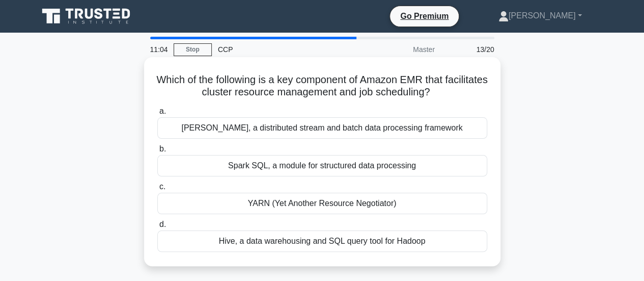
click at [400, 236] on div "Hive, a data warehousing and SQL query tool for Hadoop" at bounding box center [322, 240] width 330 height 21
click at [157, 228] on input "d. Hive, a data warehousing and SQL query tool for Hadoop" at bounding box center [157, 224] width 0 height 7
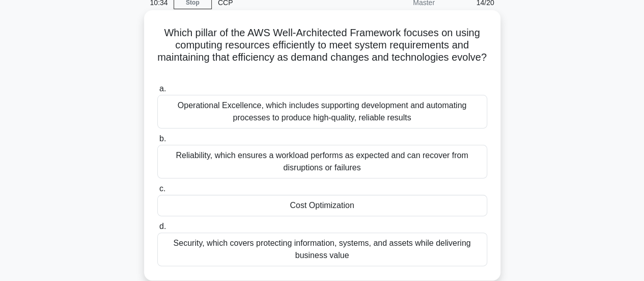
scroll to position [60, 0]
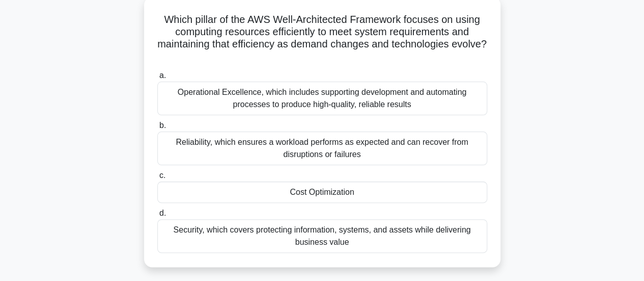
click at [350, 152] on div "Reliability, which ensures a workload performs as expected and can recover from…" at bounding box center [322, 148] width 330 height 34
click at [157, 129] on input "b. Reliability, which ensures a workload performs as expected and can recover f…" at bounding box center [157, 125] width 0 height 7
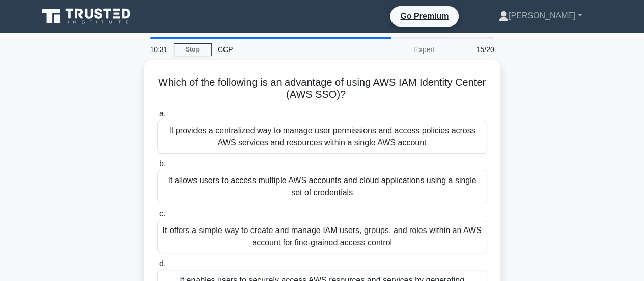
scroll to position [22, 0]
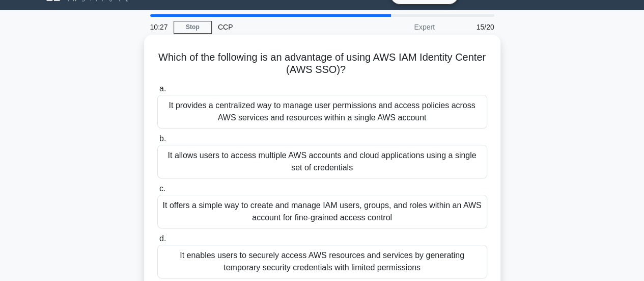
click at [314, 160] on div "It allows users to access multiple AWS accounts and cloud applications using a …" at bounding box center [322, 162] width 330 height 34
click at [157, 142] on input "b. It allows users to access multiple AWS accounts and cloud applications using…" at bounding box center [157, 138] width 0 height 7
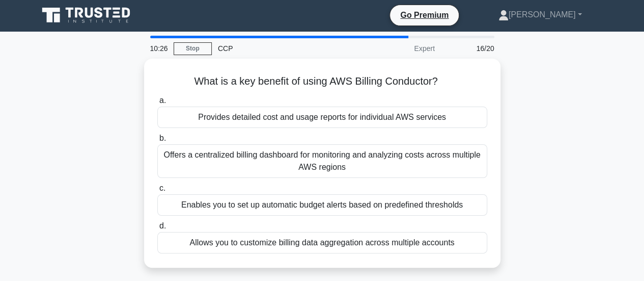
scroll to position [0, 0]
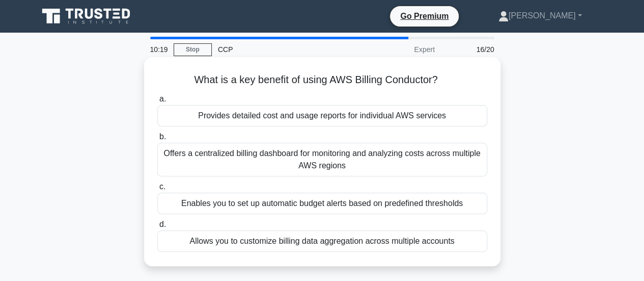
click at [338, 164] on div "Offers a centralized billing dashboard for monitoring and analyzing costs acros…" at bounding box center [322, 160] width 330 height 34
click at [157, 140] on input "b. Offers a centralized billing dashboard for monitoring and analyzing costs ac…" at bounding box center [157, 136] width 0 height 7
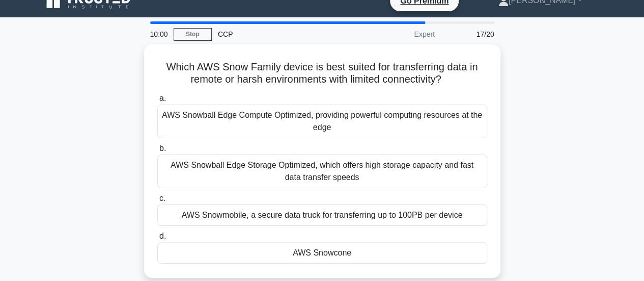
scroll to position [14, 0]
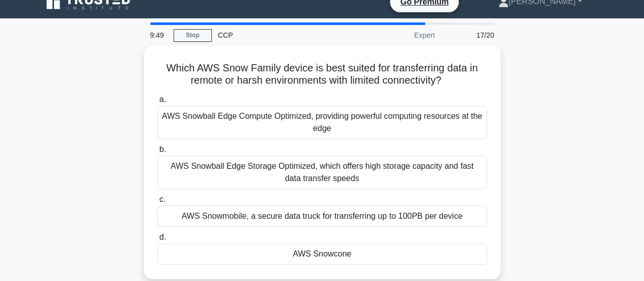
click at [338, 164] on div "AWS Snowball Edge Storage Optimized, which offers high storage capacity and fas…" at bounding box center [322, 172] width 330 height 34
click at [157, 153] on input "b. AWS Snowball Edge Storage Optimized, which offers high storage capacity and …" at bounding box center [157, 149] width 0 height 7
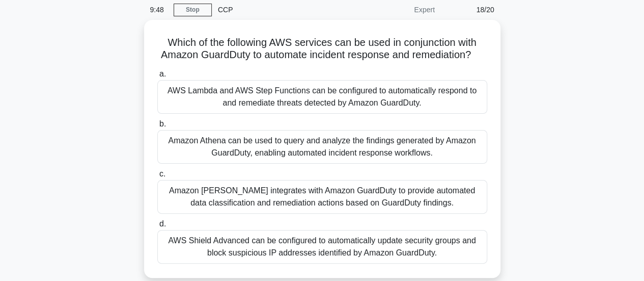
scroll to position [44, 0]
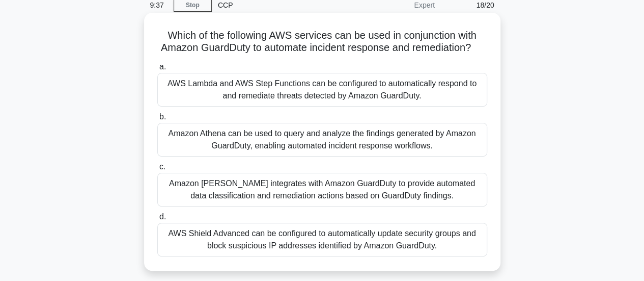
click at [296, 94] on div "AWS Lambda and AWS Step Functions can be configured to automatically respond to…" at bounding box center [322, 90] width 330 height 34
click at [157, 70] on input "a. AWS Lambda and AWS Step Functions can be configured to automatically respond…" at bounding box center [157, 67] width 0 height 7
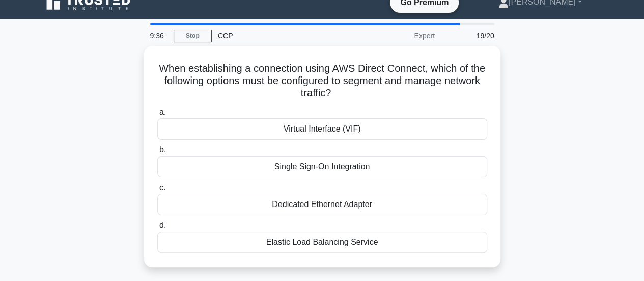
scroll to position [0, 0]
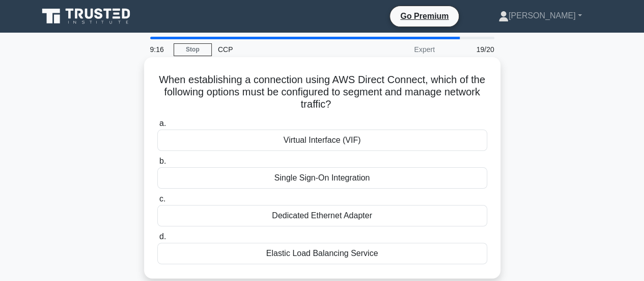
click at [307, 145] on div "Virtual Interface (VIF)" at bounding box center [322, 139] width 330 height 21
click at [157, 127] on input "a. Virtual Interface (VIF)" at bounding box center [157, 123] width 0 height 7
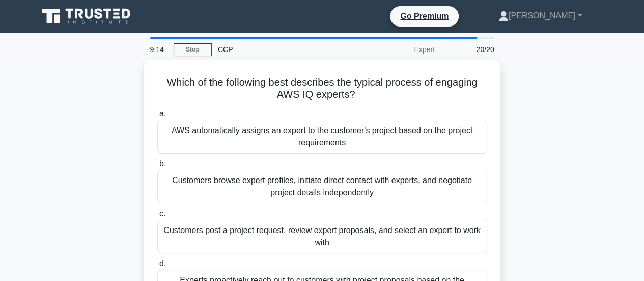
scroll to position [20, 0]
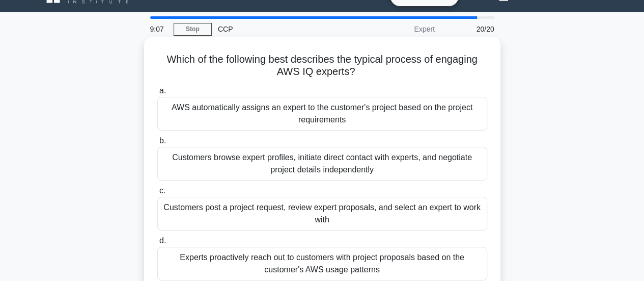
click at [353, 109] on div "AWS automatically assigns an expert to the customer's project based on the proj…" at bounding box center [322, 114] width 330 height 34
click at [157, 94] on input "a. AWS automatically assigns an expert to the customer's project based on the p…" at bounding box center [157, 91] width 0 height 7
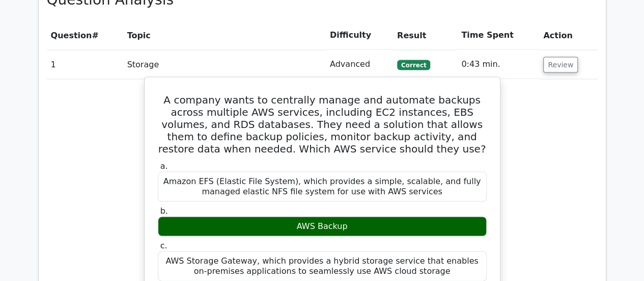
scroll to position [929, 0]
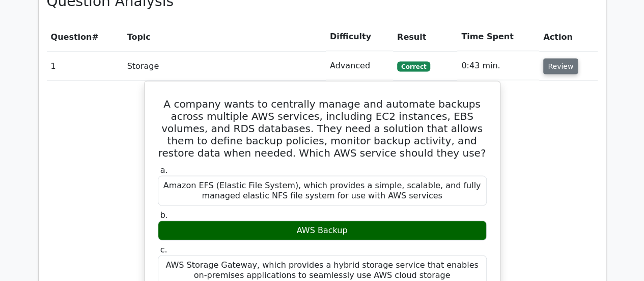
click at [555, 58] on button "Review" at bounding box center [560, 66] width 35 height 16
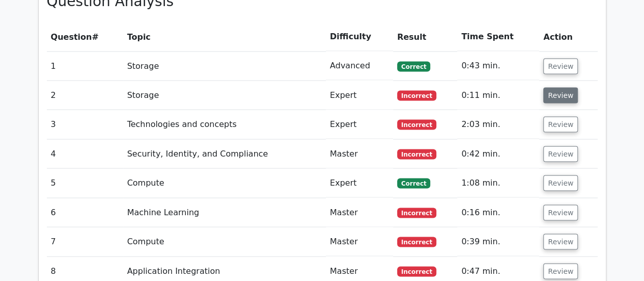
click at [562, 87] on button "Review" at bounding box center [560, 95] width 35 height 16
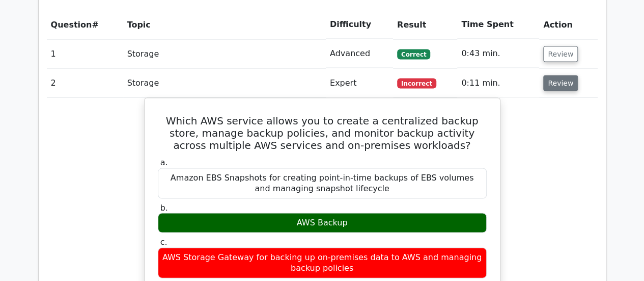
scroll to position [942, 0]
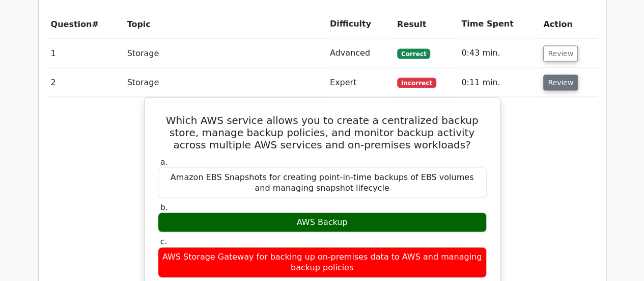
click at [557, 74] on button "Review" at bounding box center [560, 82] width 35 height 16
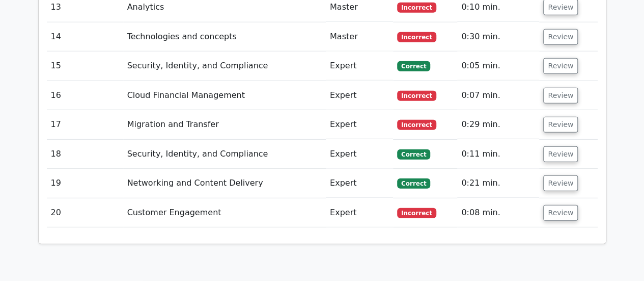
scroll to position [1338, 0]
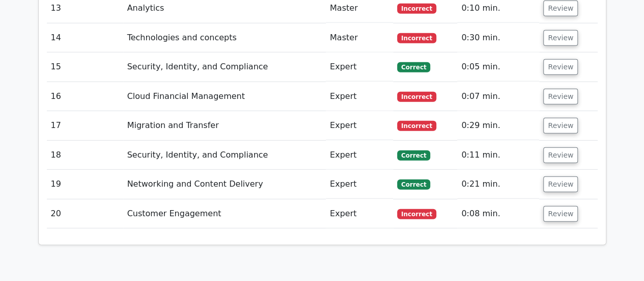
click at [419, 209] on span "Incorrect" at bounding box center [416, 214] width 39 height 10
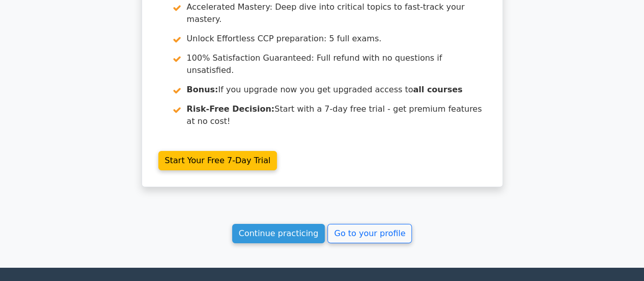
scroll to position [1694, 0]
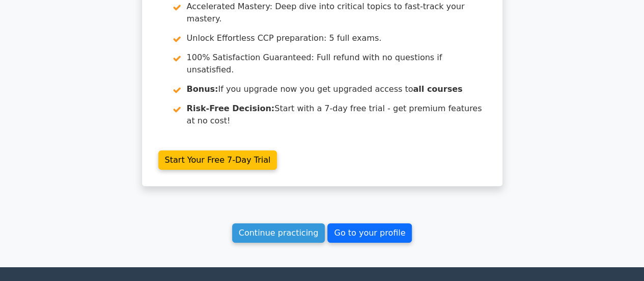
click at [347, 223] on link "Go to your profile" at bounding box center [370, 232] width 85 height 19
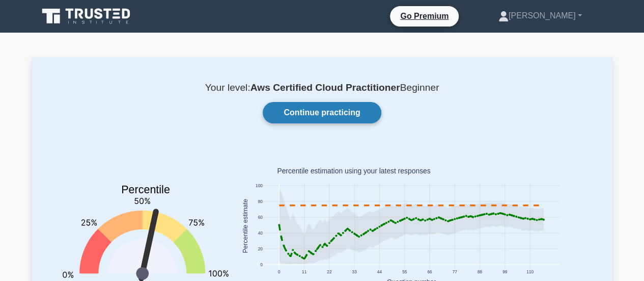
click at [323, 108] on link "Continue practicing" at bounding box center [322, 112] width 118 height 21
